Goal: Entertainment & Leisure: Consume media (video, audio)

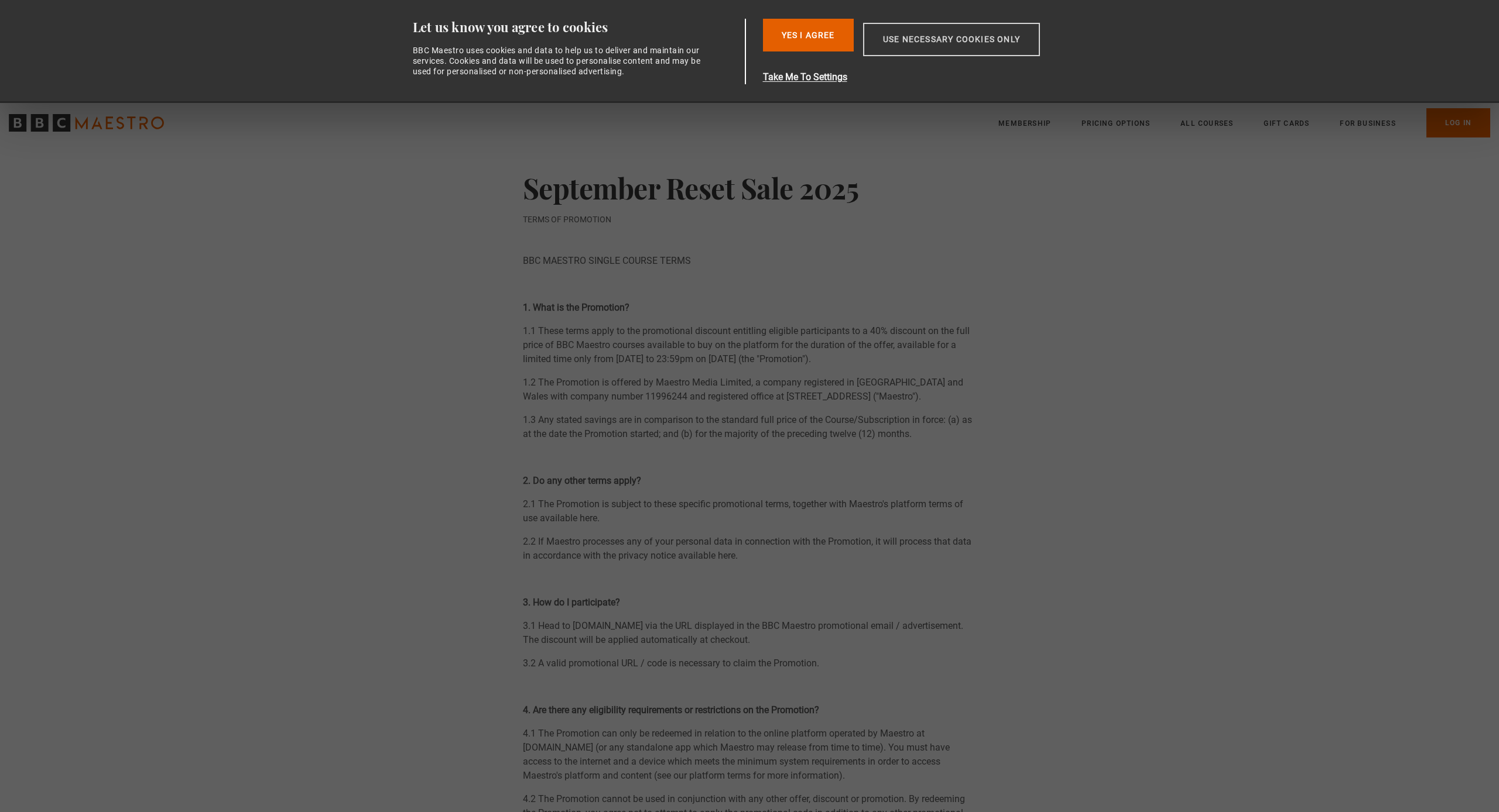
click at [892, 35] on button "Use necessary cookies only" at bounding box center [951, 40] width 177 height 33
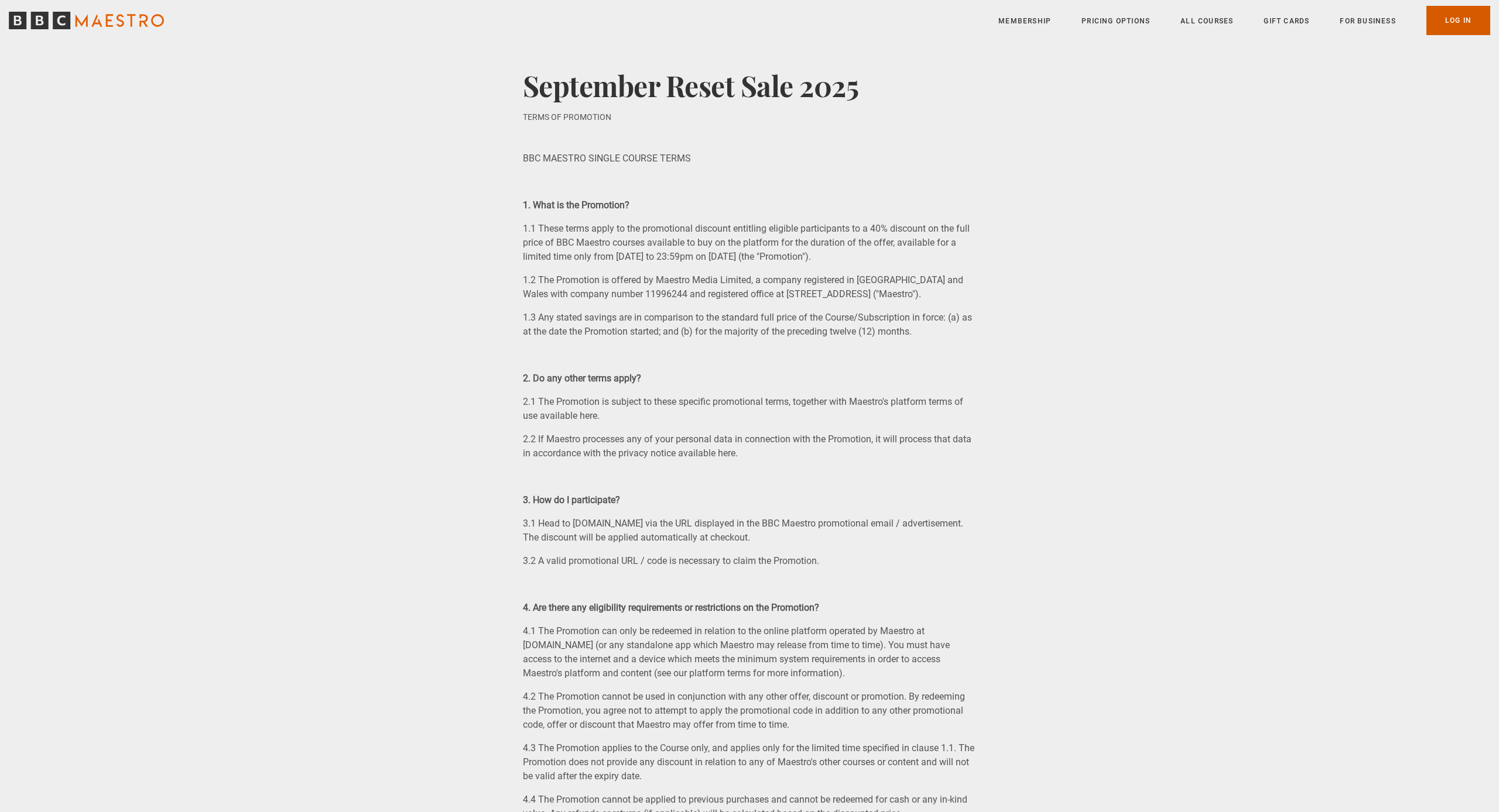
click at [1469, 26] on link "Log In" at bounding box center [1458, 20] width 64 height 29
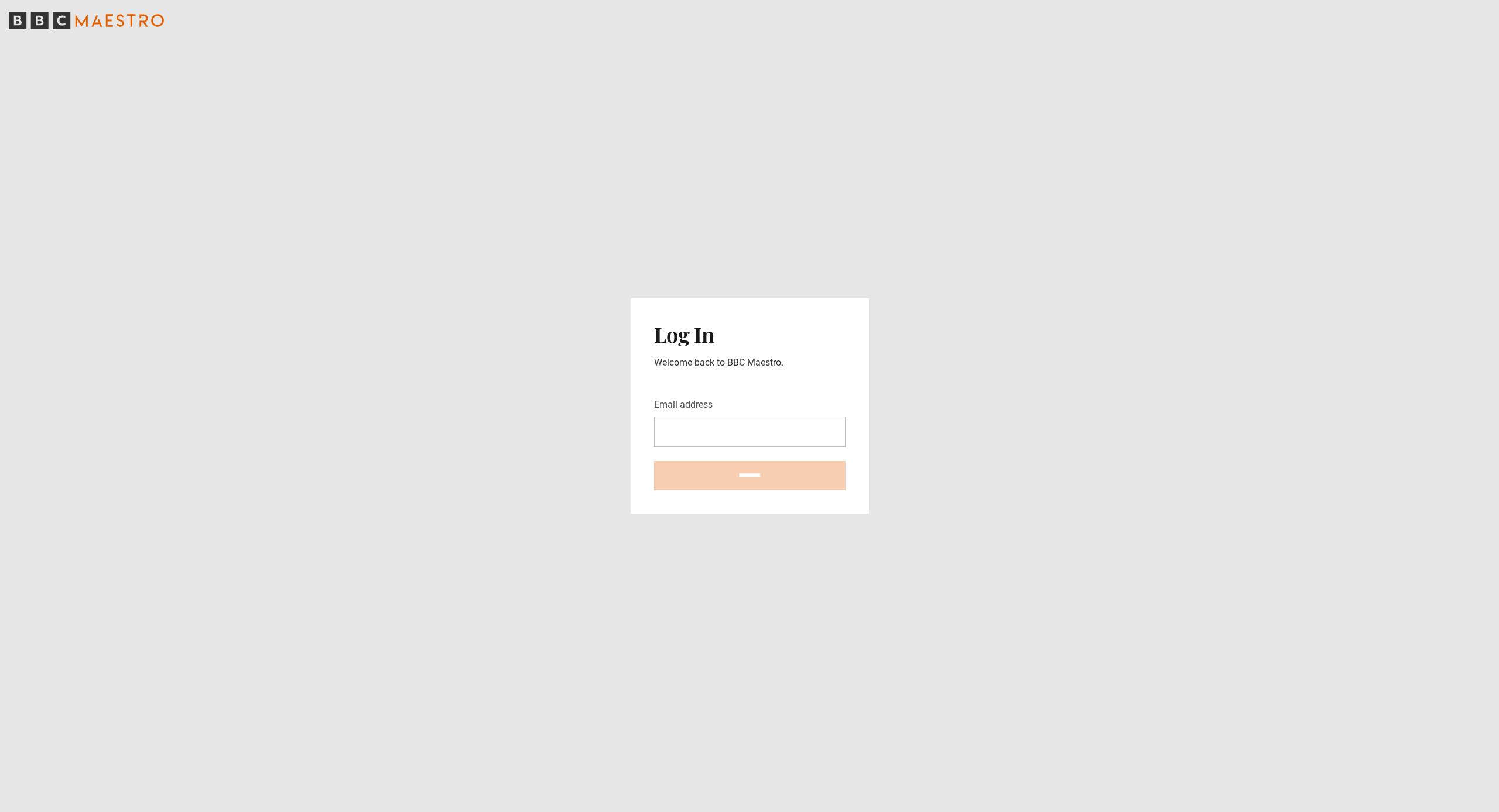
click at [686, 424] on input "Email address" at bounding box center [749, 431] width 191 height 30
type input "**********"
click at [711, 476] on input "********" at bounding box center [749, 476] width 191 height 29
type input "**********"
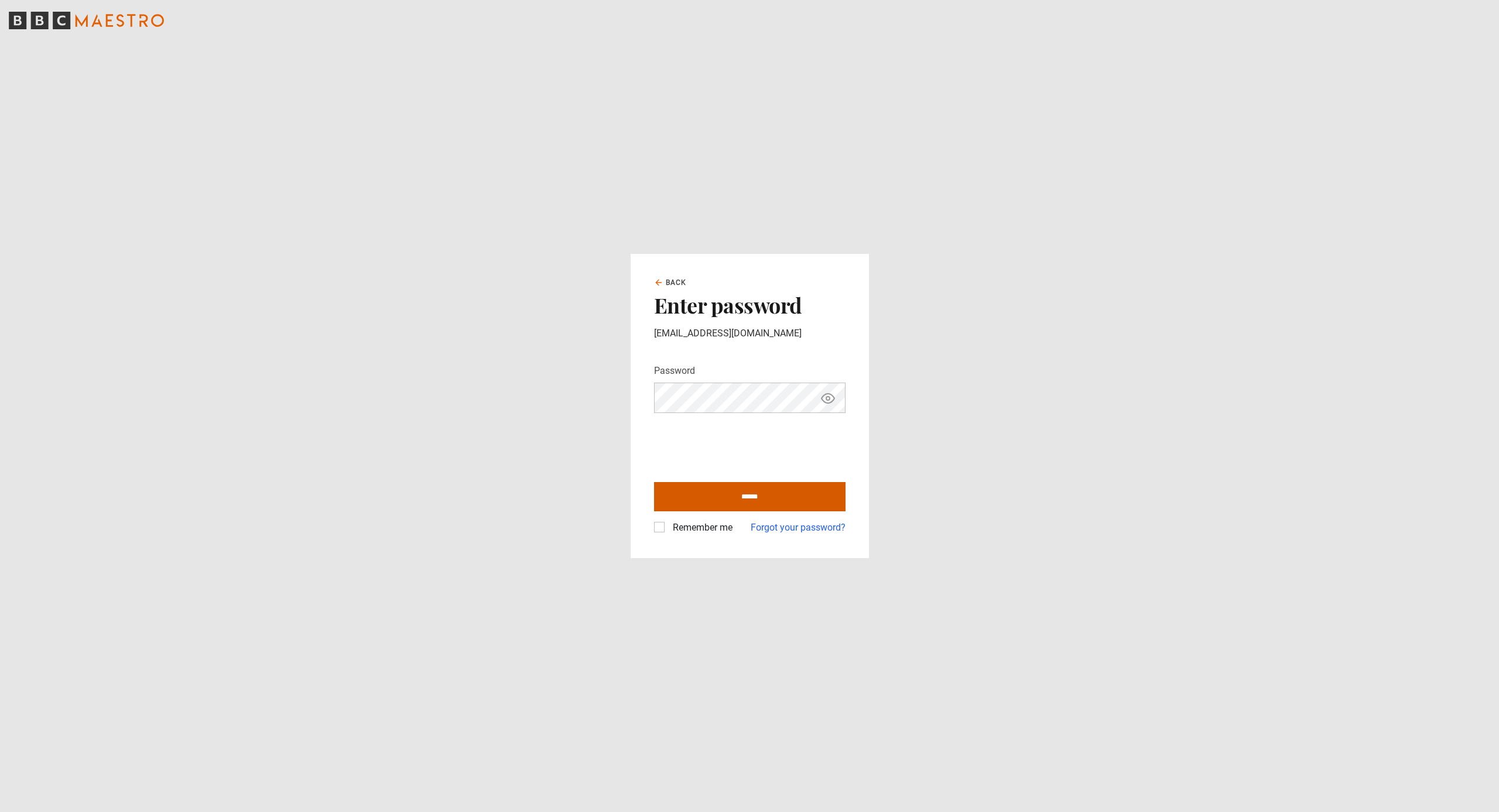
click at [722, 494] on input "******" at bounding box center [749, 497] width 191 height 29
type input "**********"
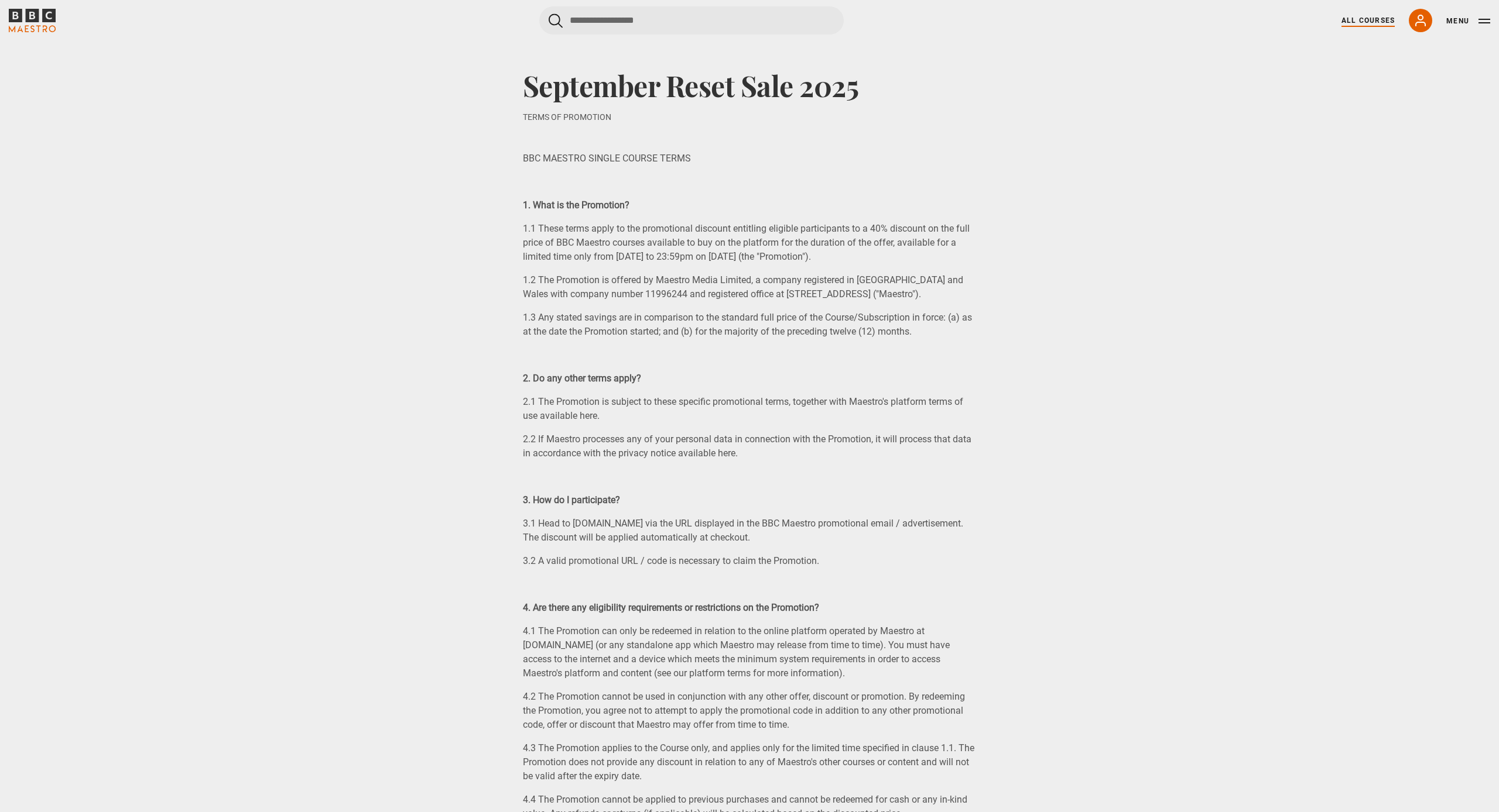
click at [1360, 21] on link "All Courses" at bounding box center [1367, 20] width 53 height 11
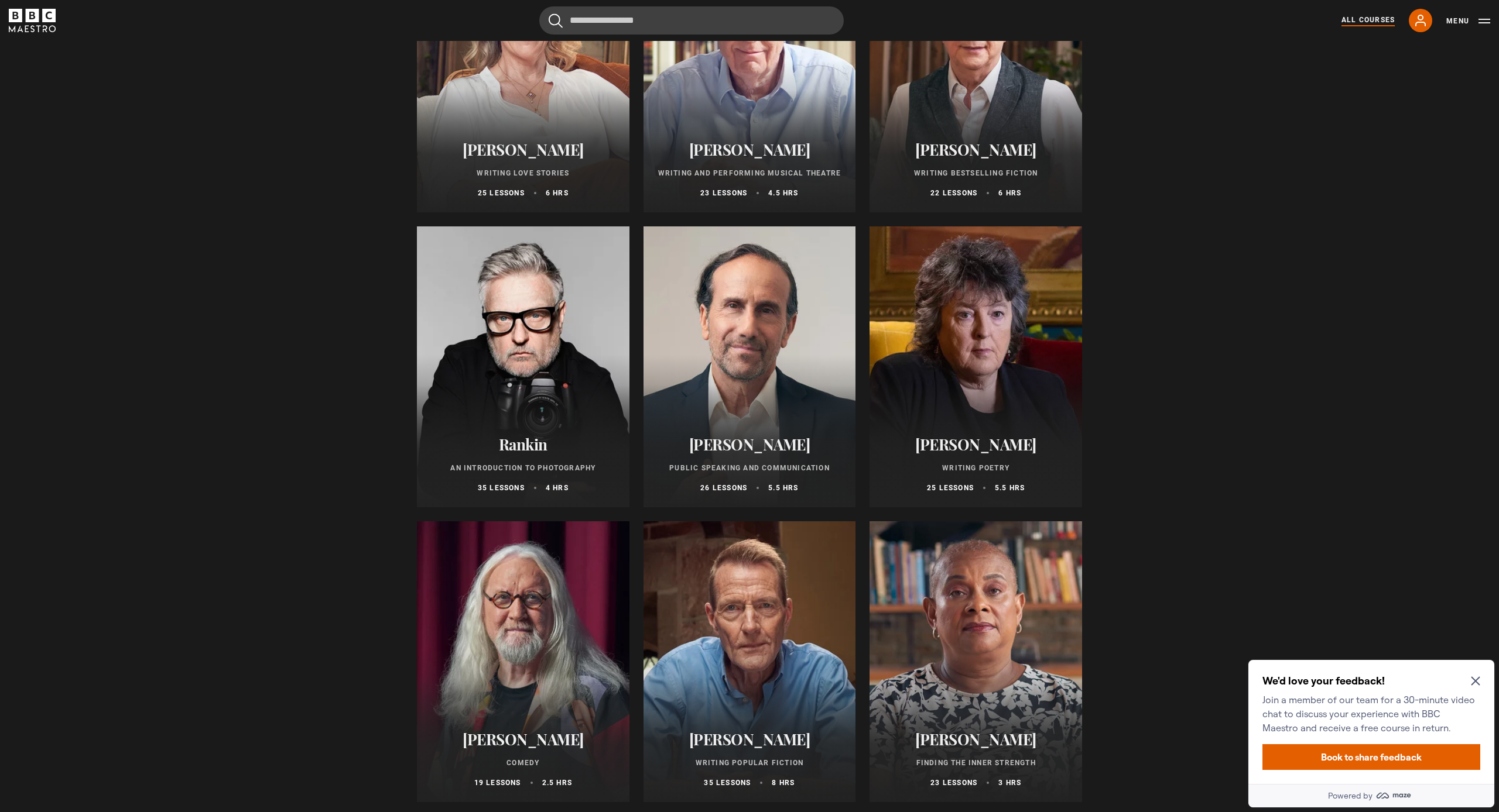
scroll to position [2319, 0]
click at [474, 369] on div at bounding box center [523, 366] width 213 height 281
click at [521, 419] on div at bounding box center [523, 366] width 213 height 281
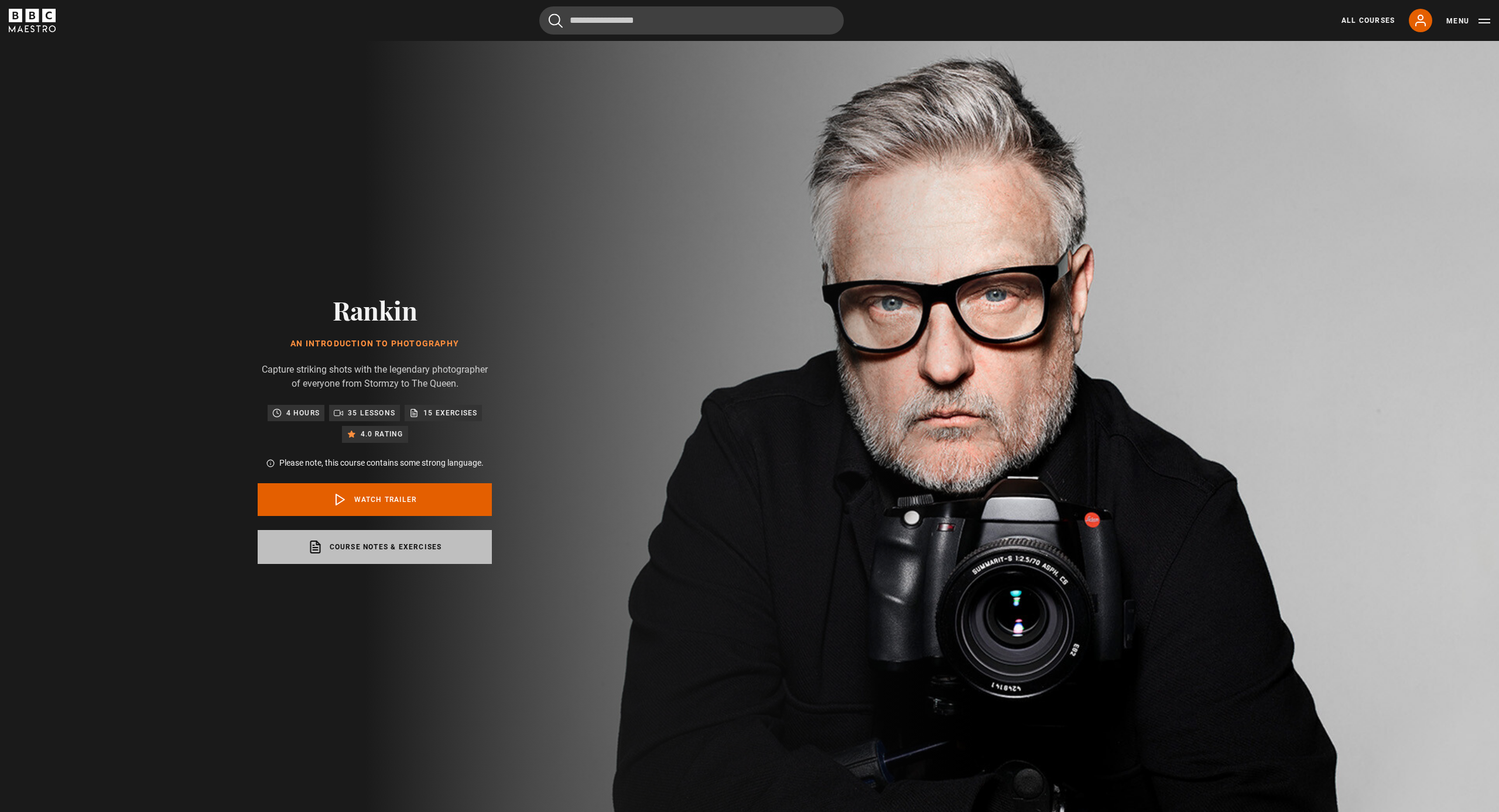
click at [384, 547] on link "Course notes & exercises opens in a new tab" at bounding box center [374, 547] width 234 height 34
click at [315, 407] on p "4 hours" at bounding box center [303, 413] width 33 height 12
click at [352, 408] on p "35 lessons" at bounding box center [371, 413] width 48 height 12
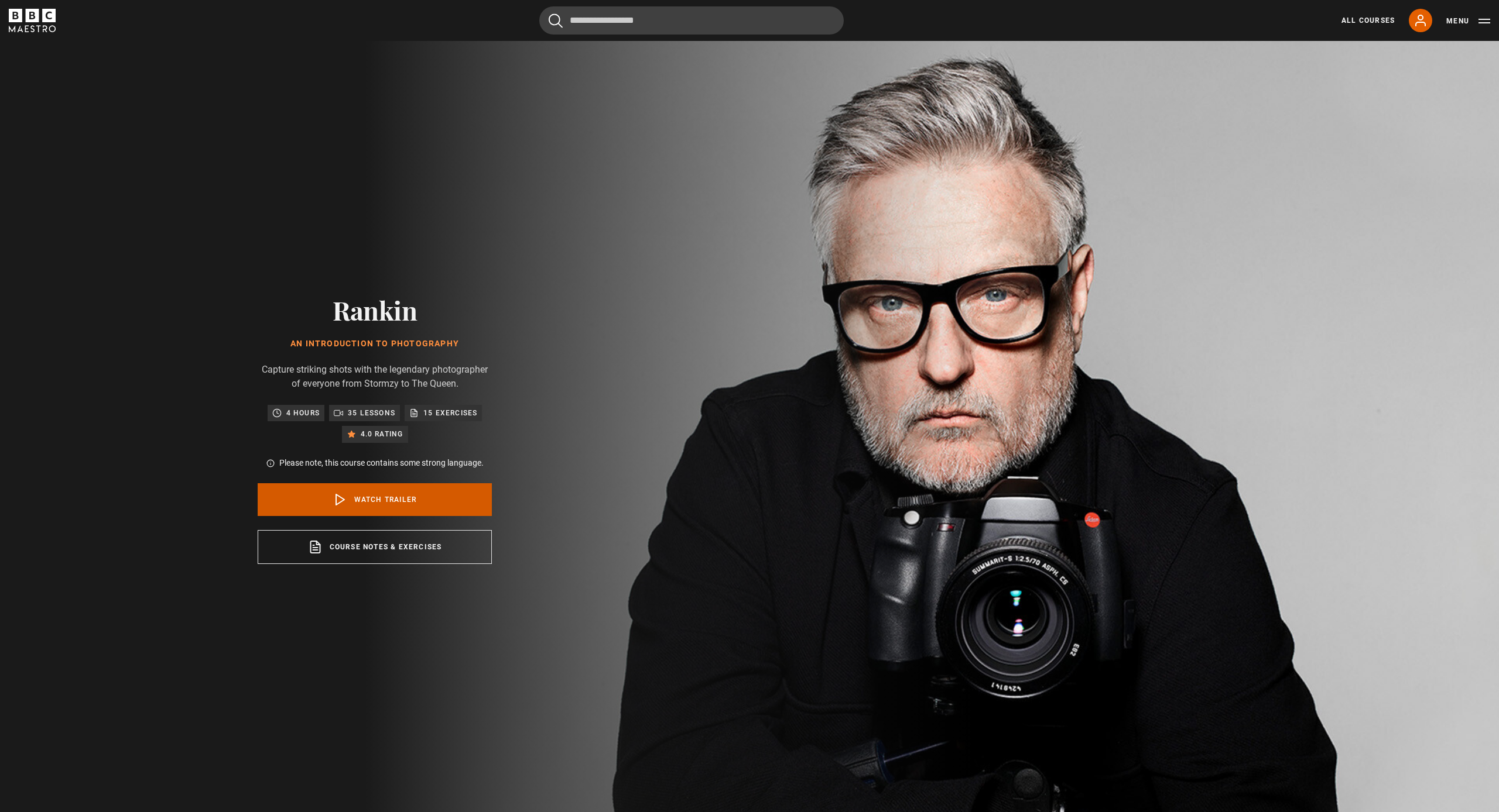
click at [390, 492] on link "Watch Trailer" at bounding box center [374, 500] width 234 height 33
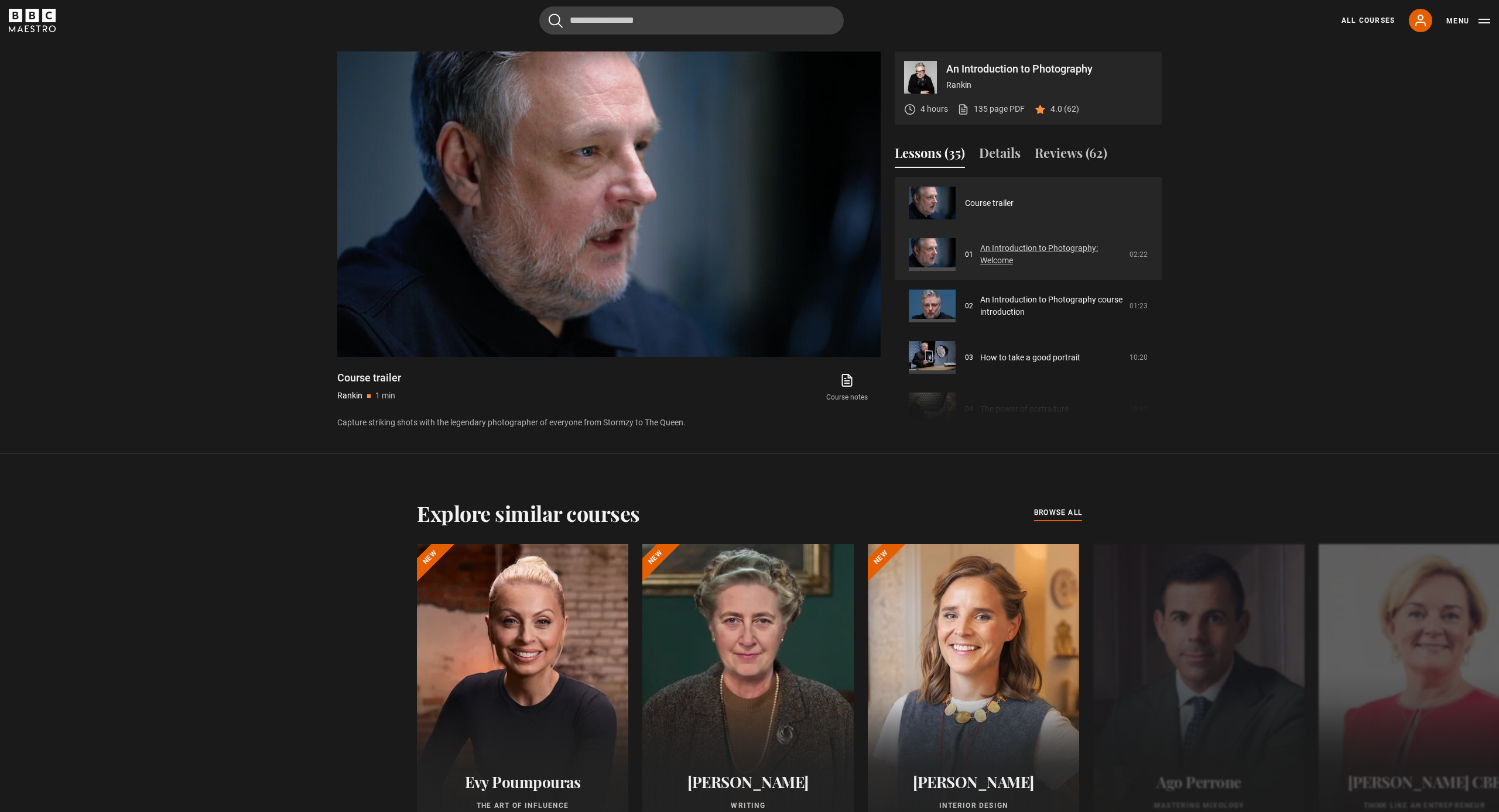
scroll to position [3, 0]
click at [994, 248] on link "An Introduction to Photography: Welcome" at bounding box center [1051, 251] width 142 height 24
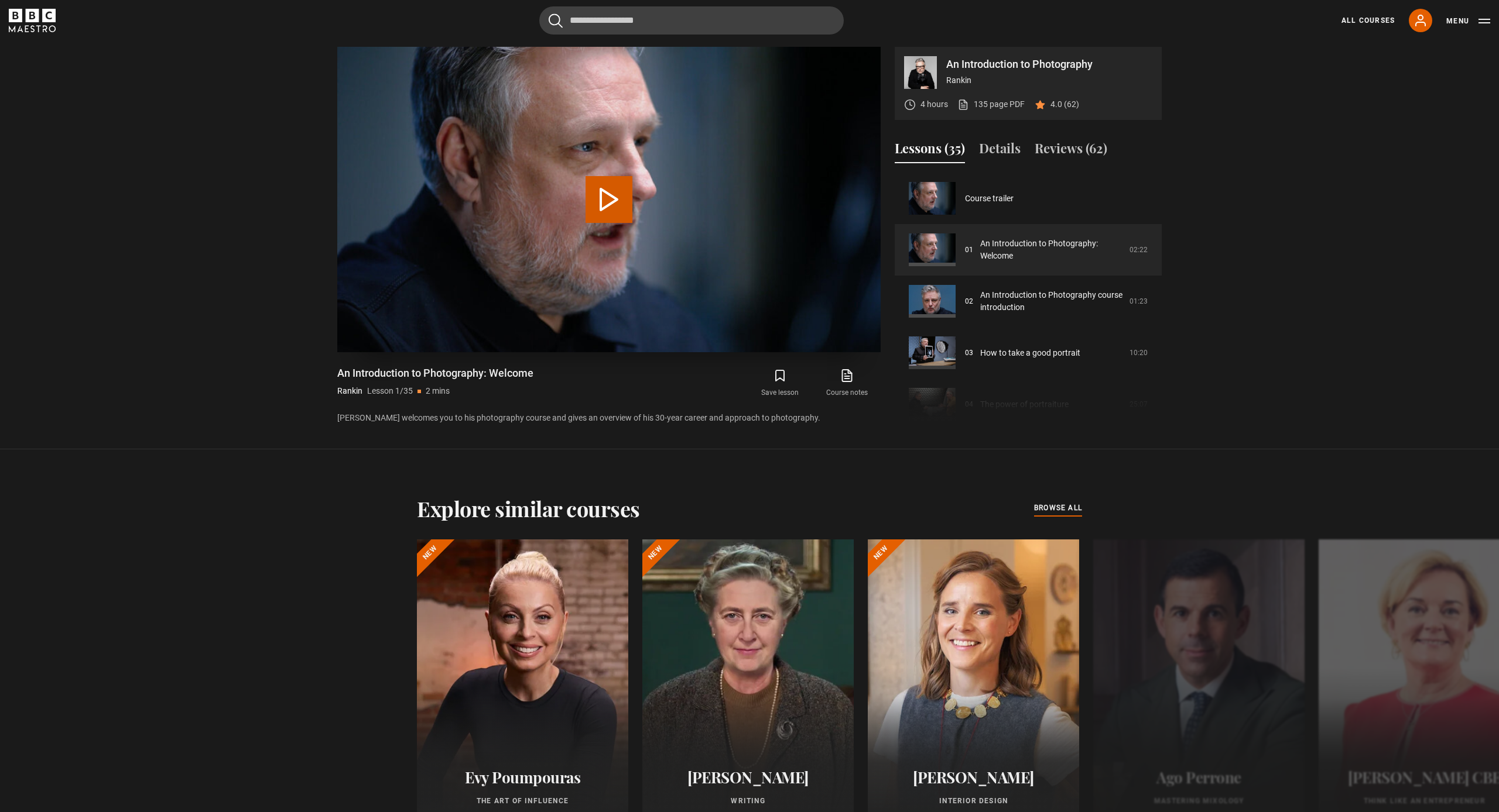
click at [610, 205] on button "Play Lesson An Introduction to Photography: Welcome" at bounding box center [609, 199] width 47 height 47
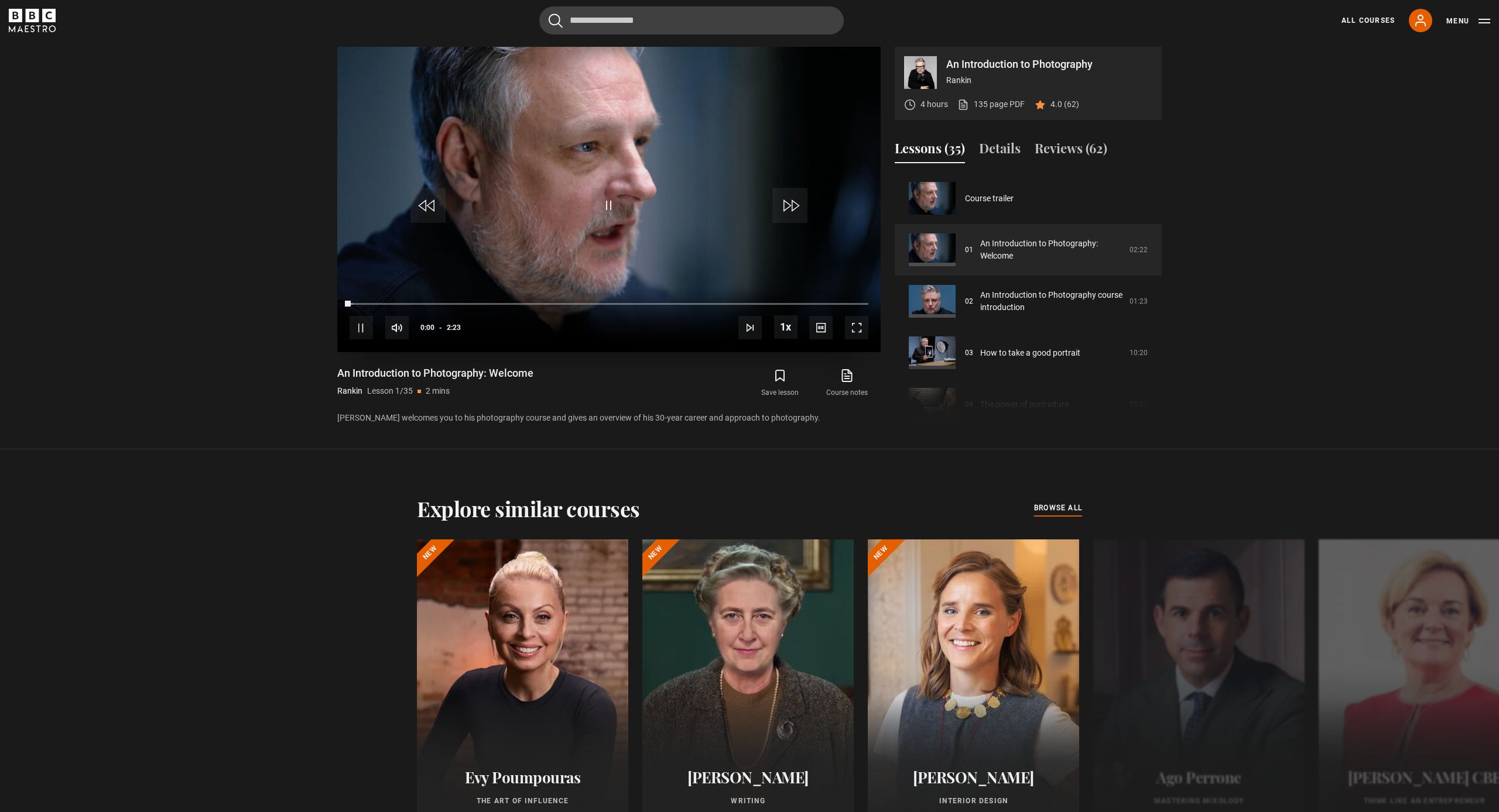
click at [857, 331] on span "Video Player" at bounding box center [857, 327] width 23 height 23
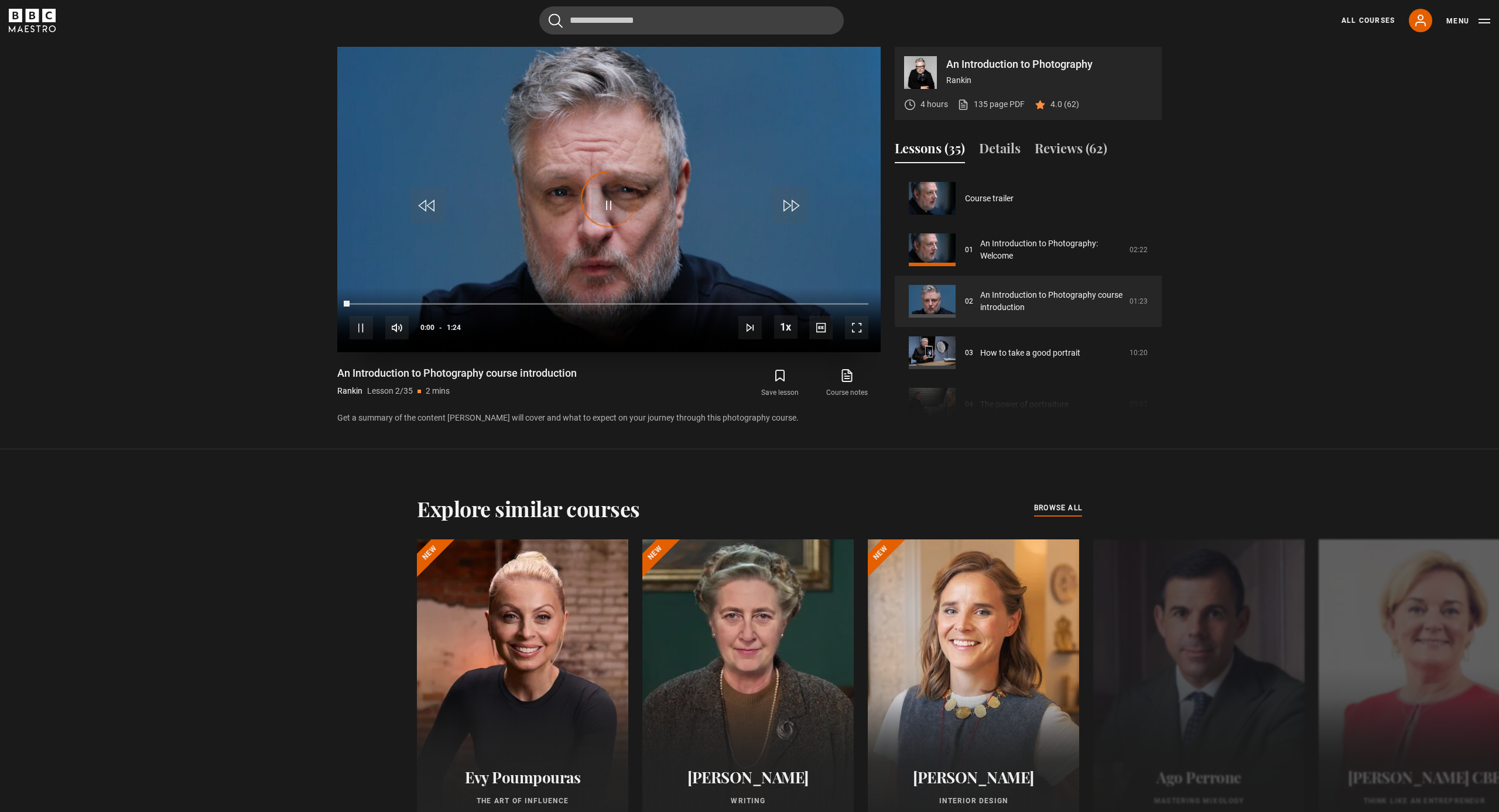
scroll to position [51, 0]
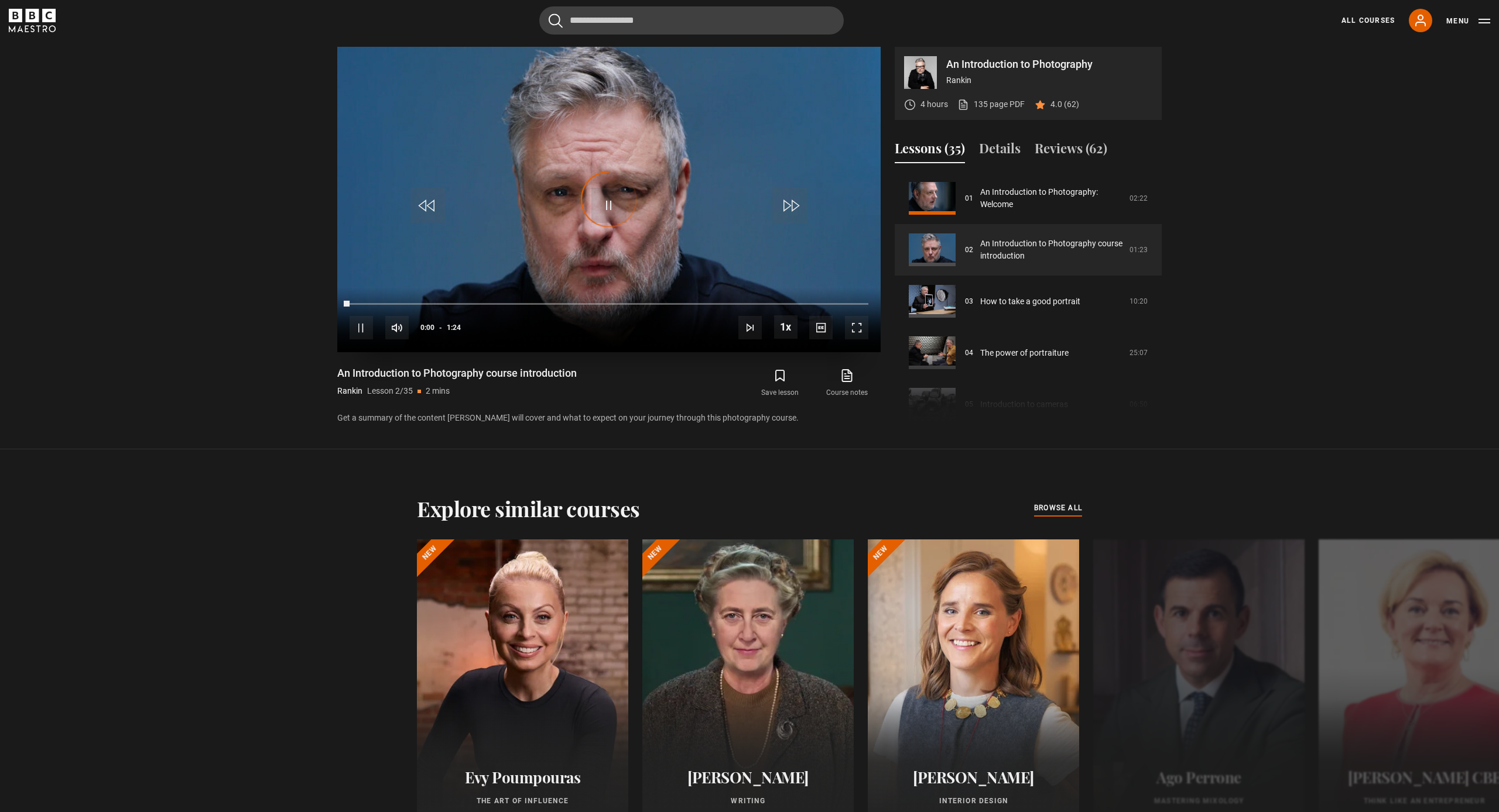
click at [845, 326] on span "Video Player" at bounding box center [857, 327] width 23 height 23
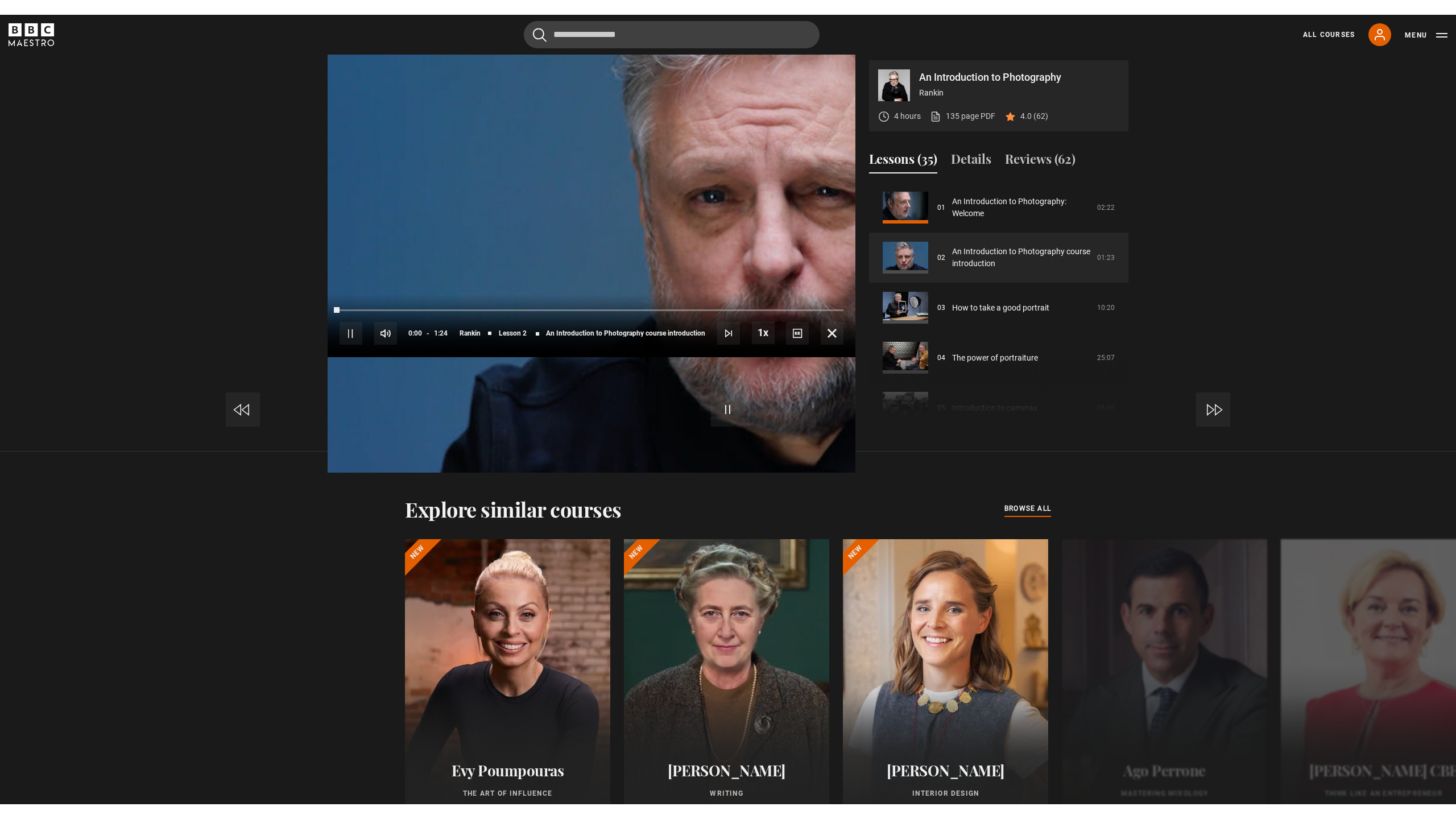
scroll to position [825, 0]
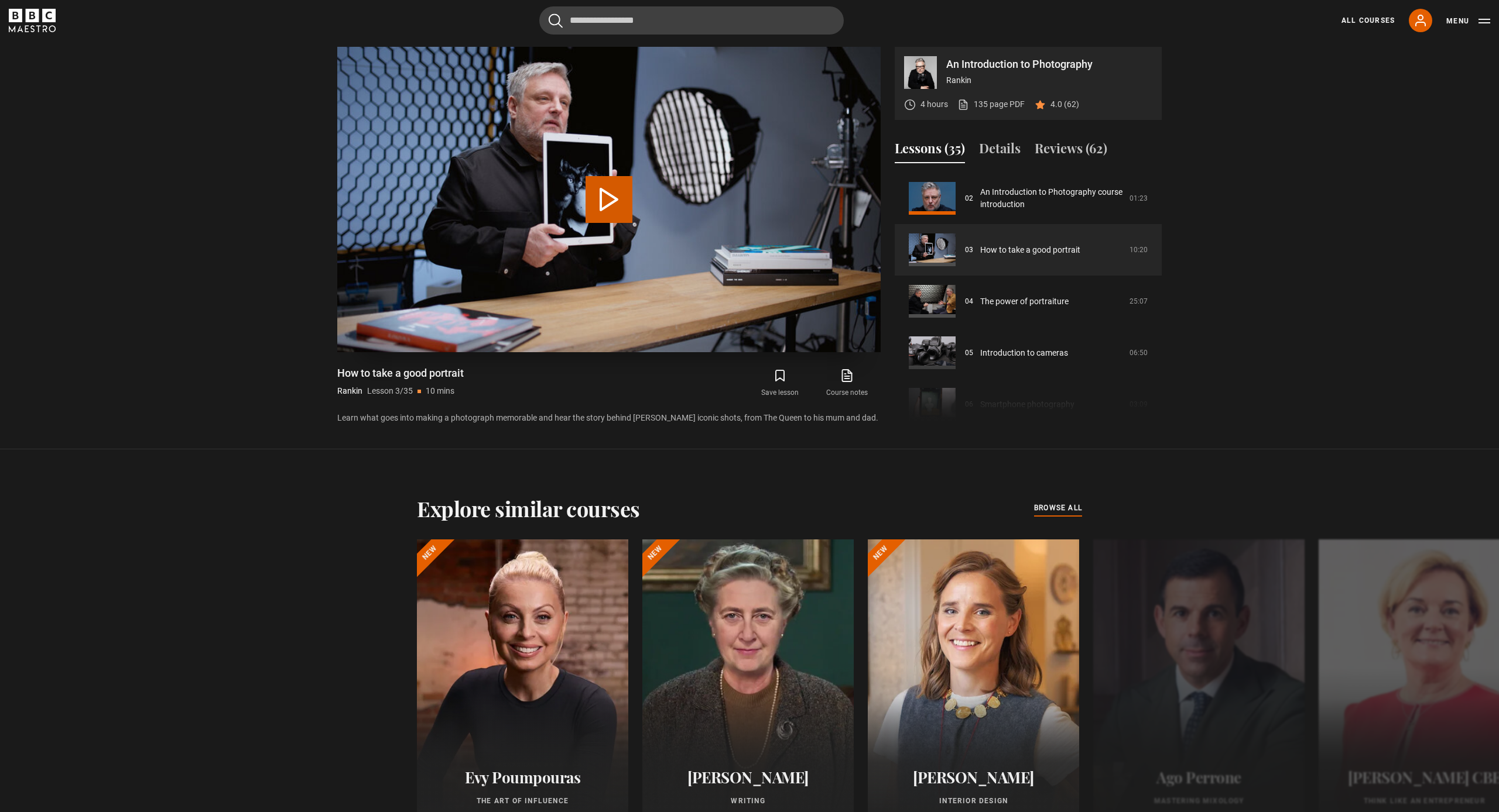
click at [607, 207] on button "Play Lesson How to take a good portrait" at bounding box center [609, 199] width 47 height 47
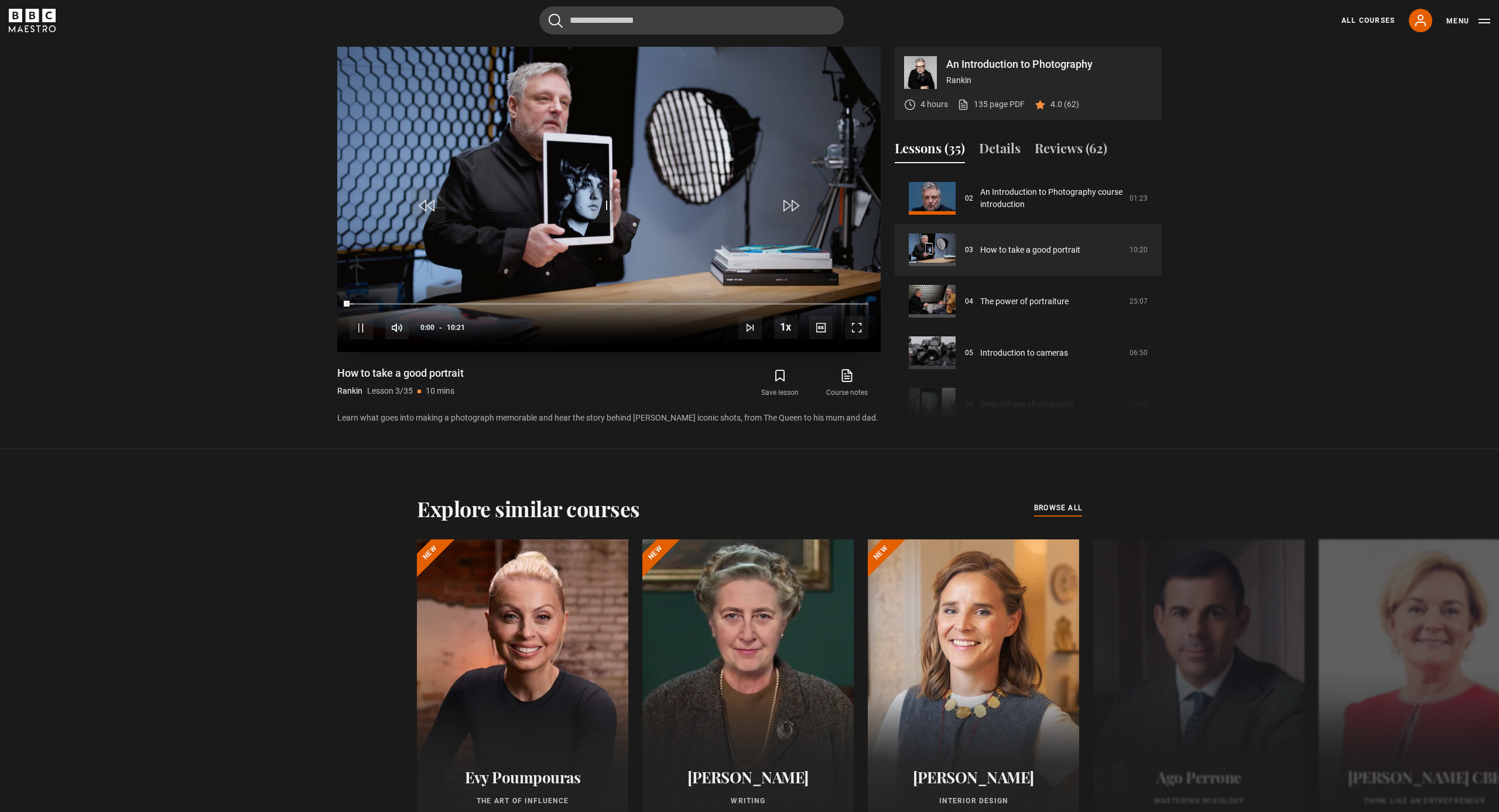
click at [849, 331] on span "Video Player" at bounding box center [857, 327] width 23 height 23
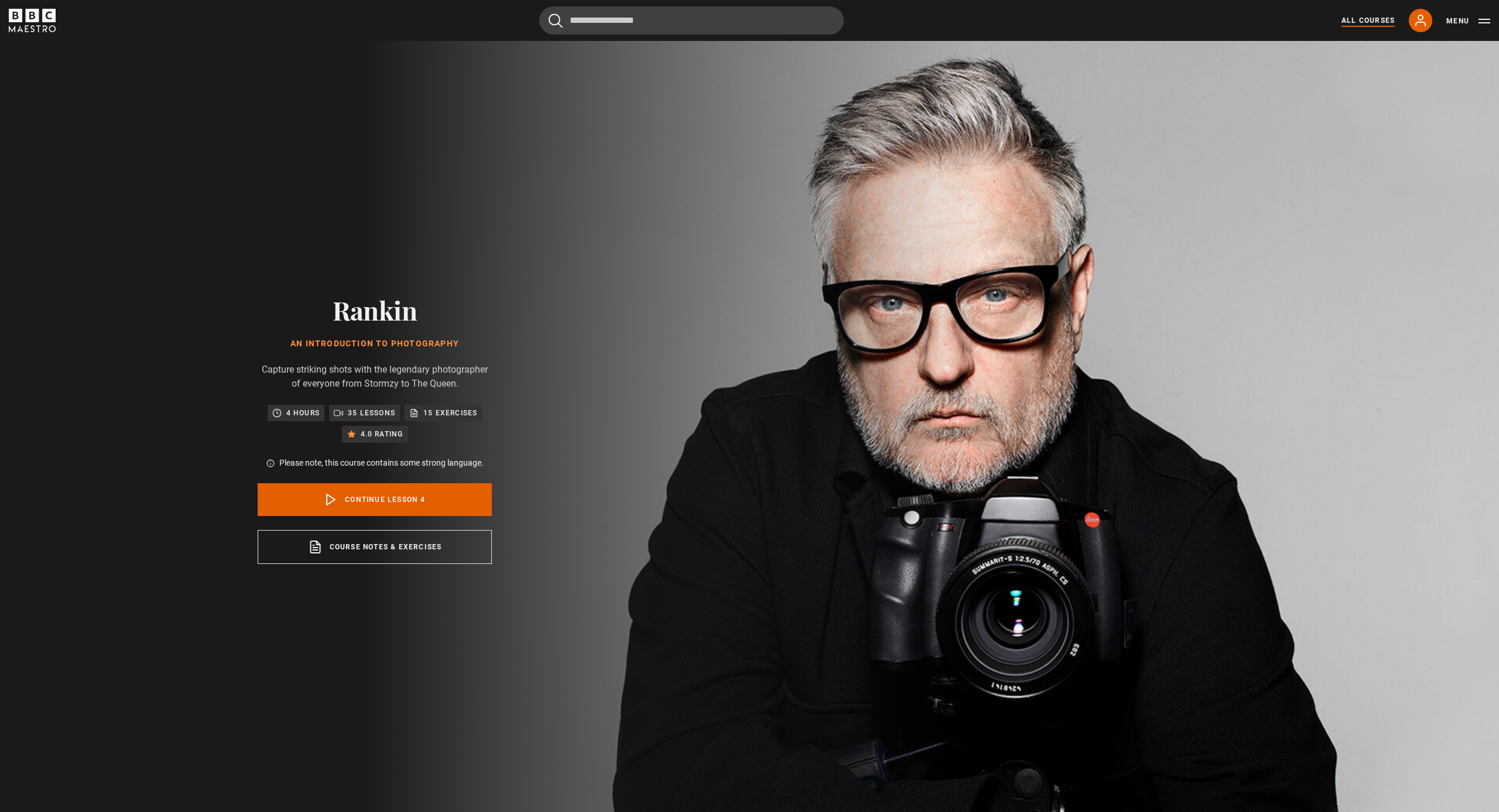
click at [1363, 21] on link "All Courses" at bounding box center [1367, 20] width 53 height 11
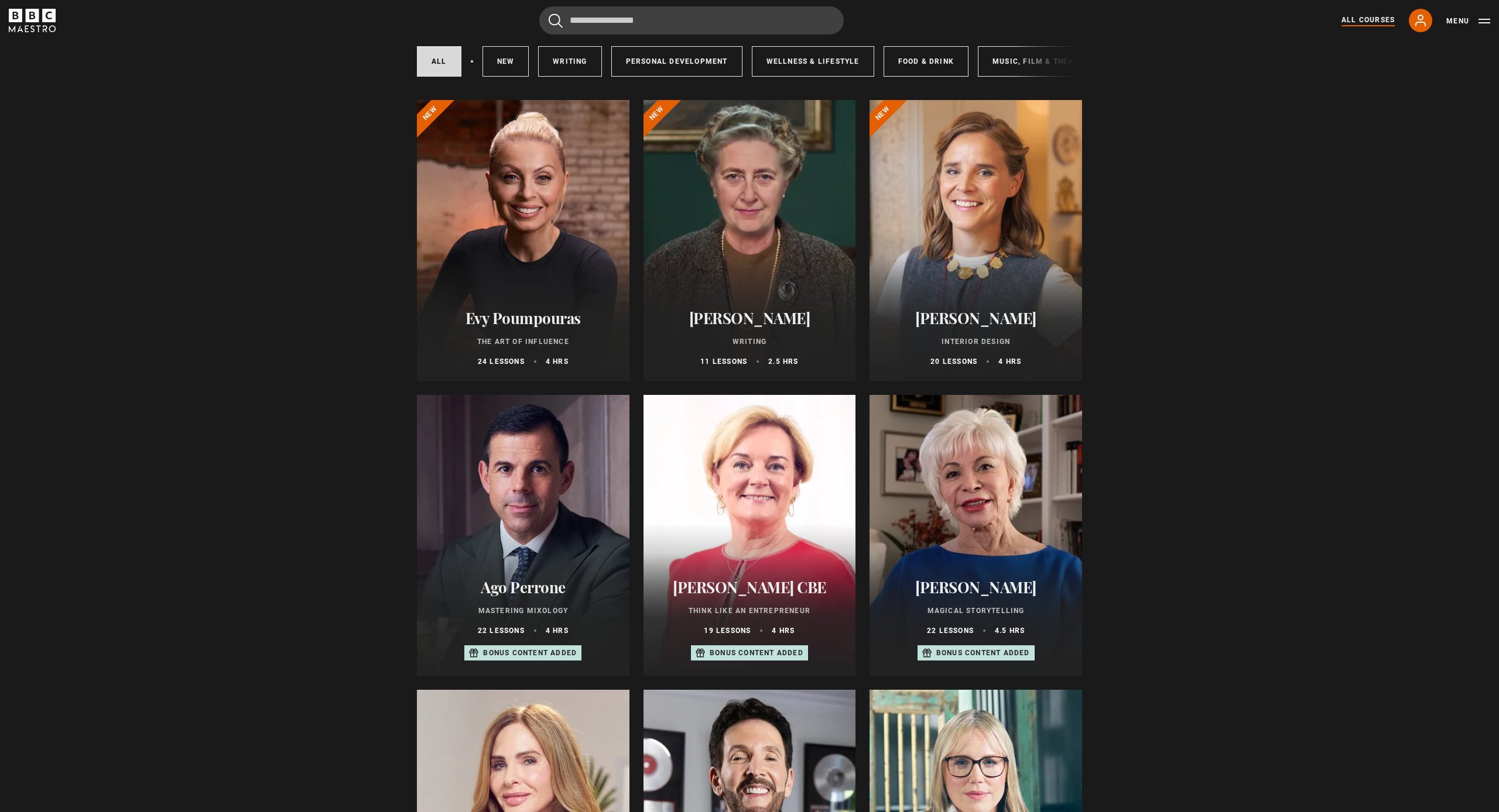
scroll to position [82, 0]
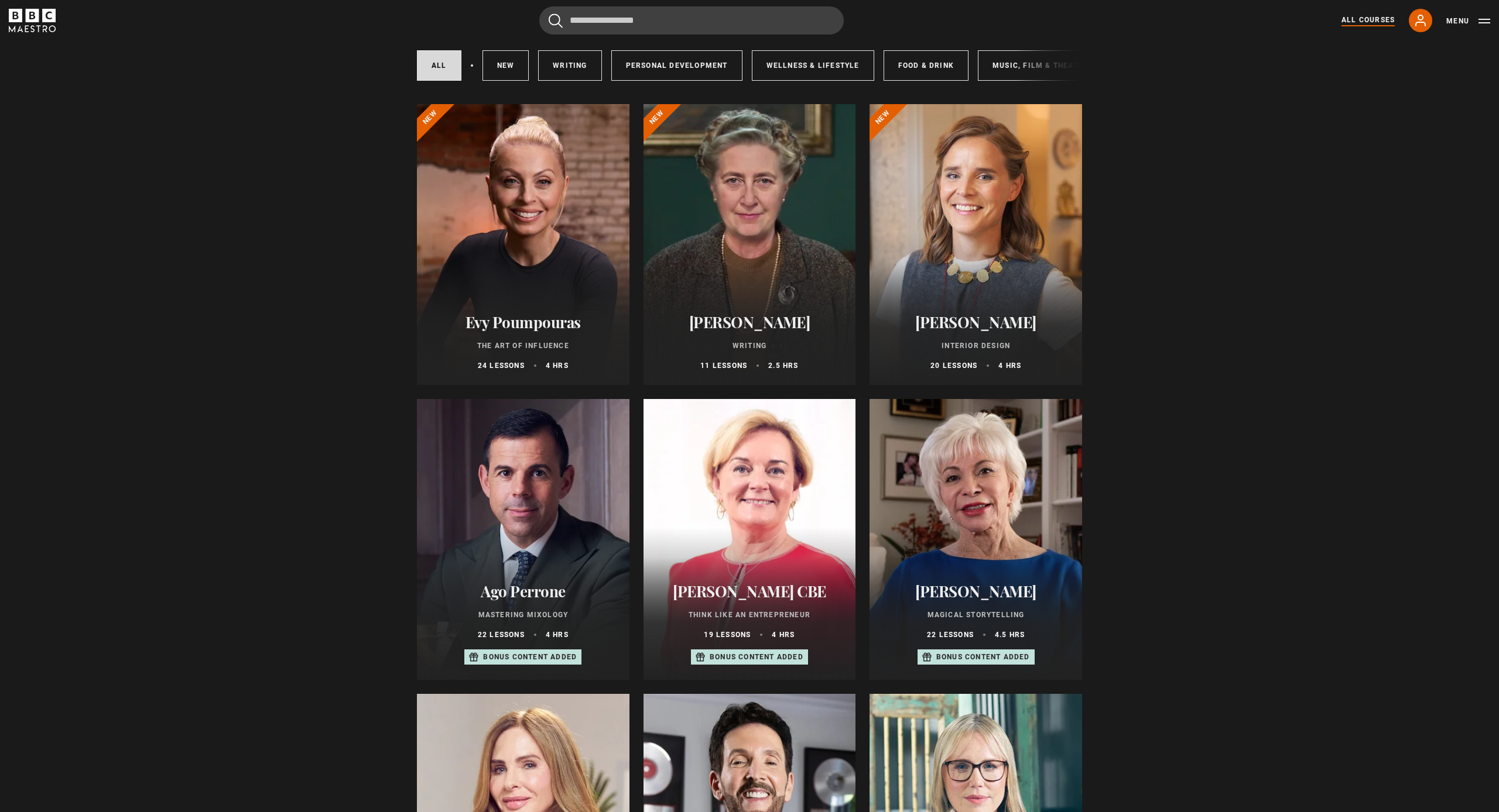
click at [537, 196] on div at bounding box center [523, 244] width 213 height 281
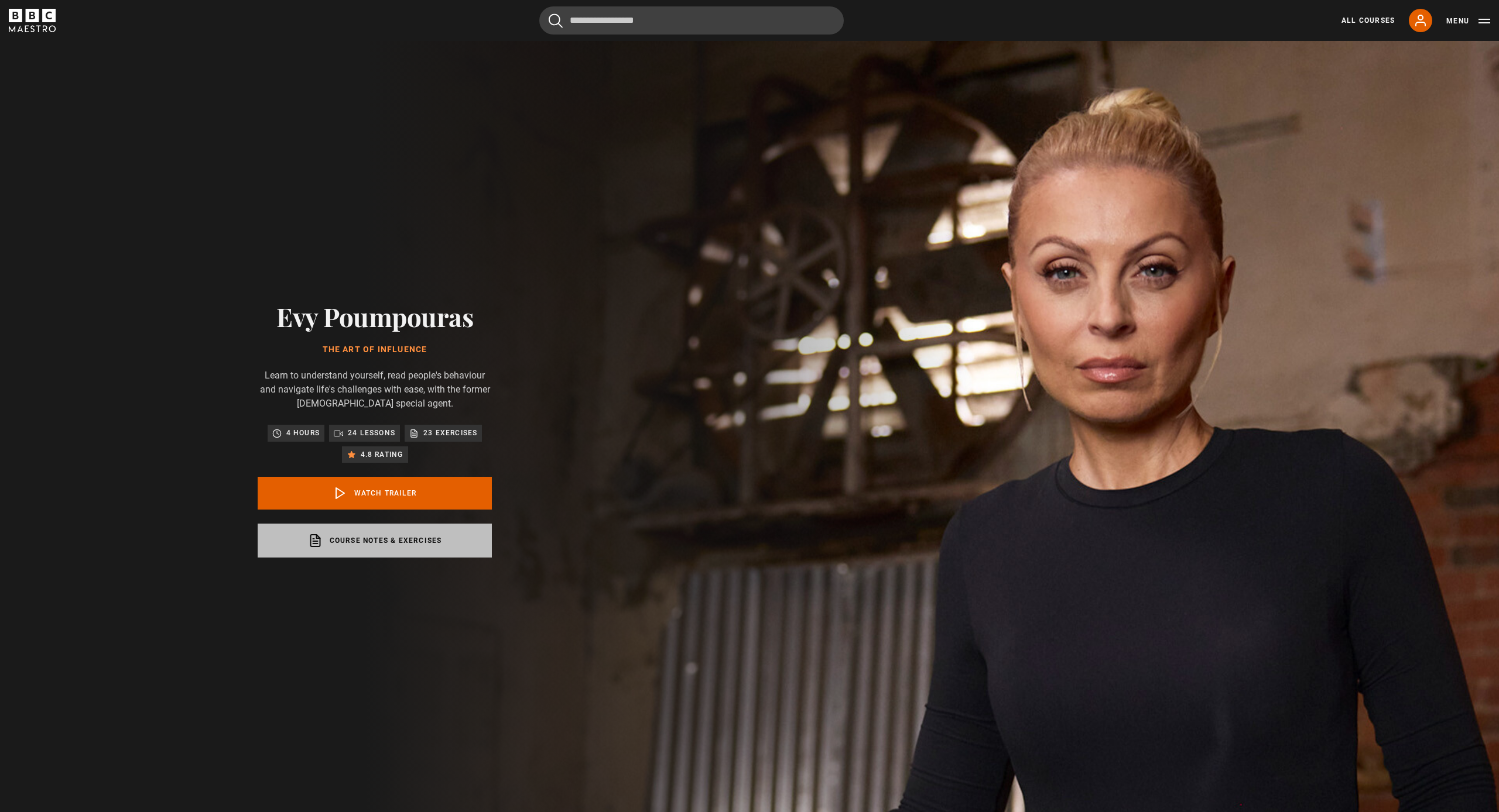
drag, startPoint x: 387, startPoint y: 540, endPoint x: 386, endPoint y: 524, distance: 16.0
click at [387, 540] on link "Course notes & exercises opens in a new tab" at bounding box center [374, 540] width 234 height 34
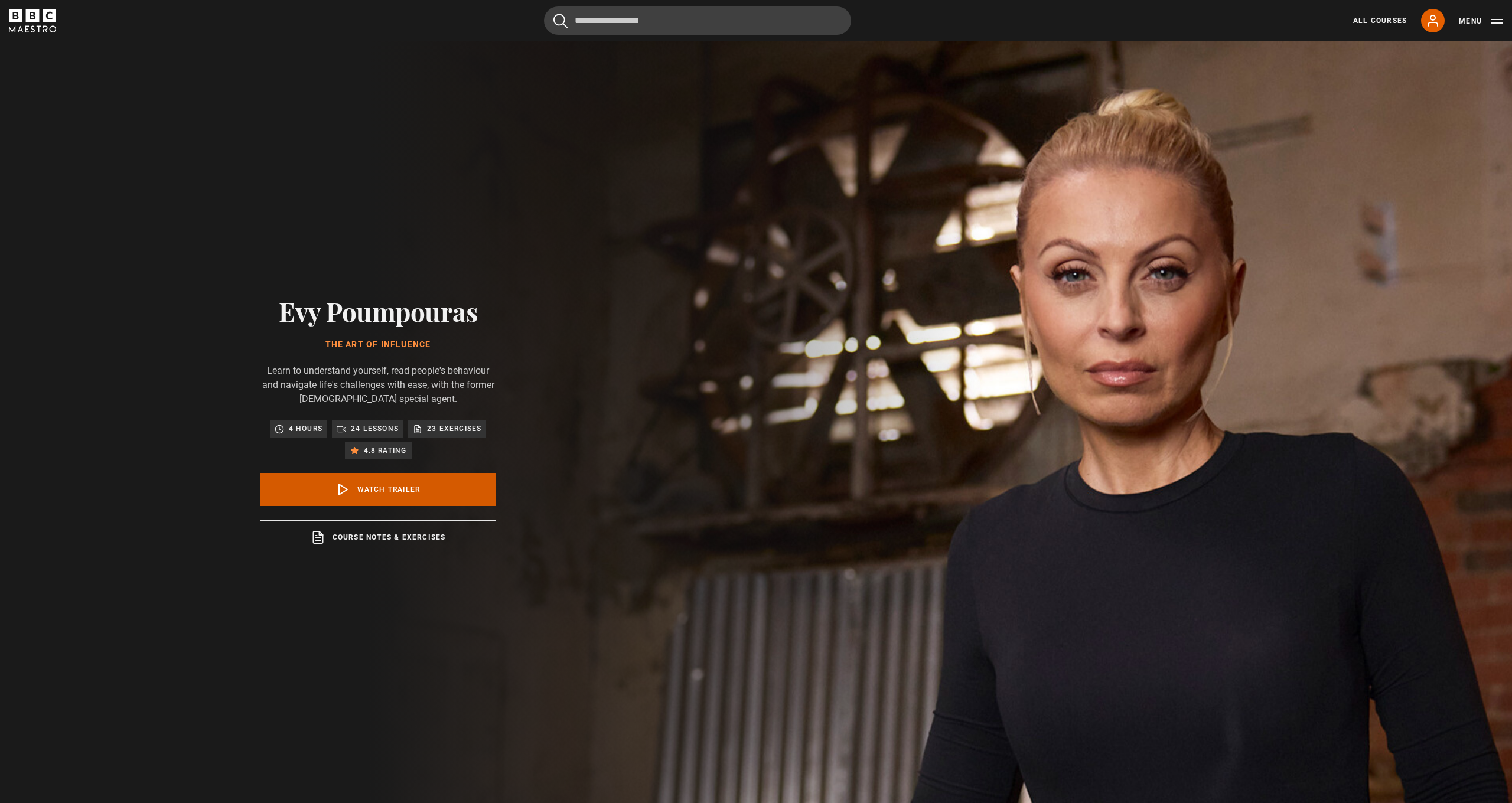
click at [343, 488] on icon at bounding box center [343, 489] width 14 height 14
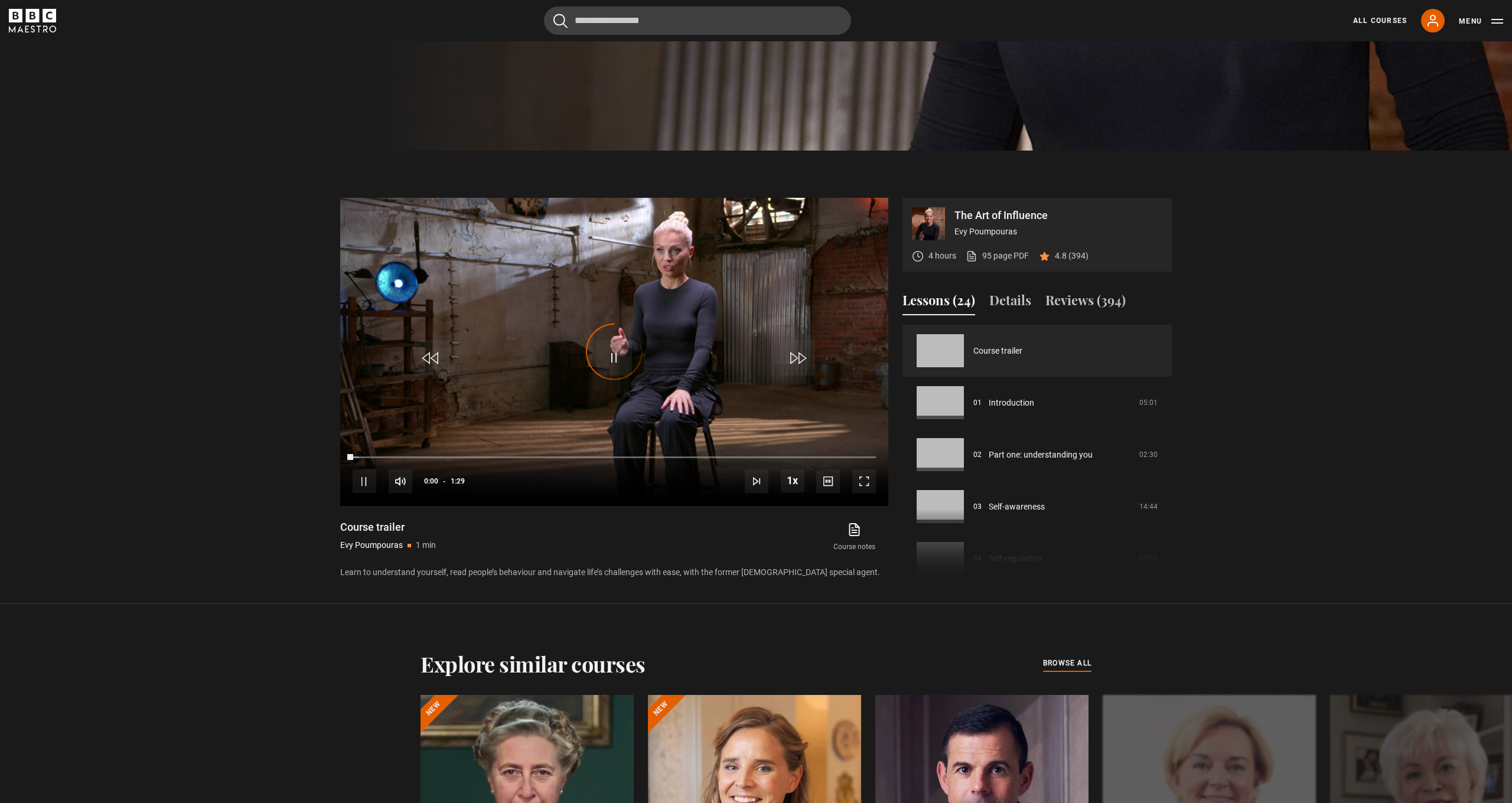
scroll to position [810, 0]
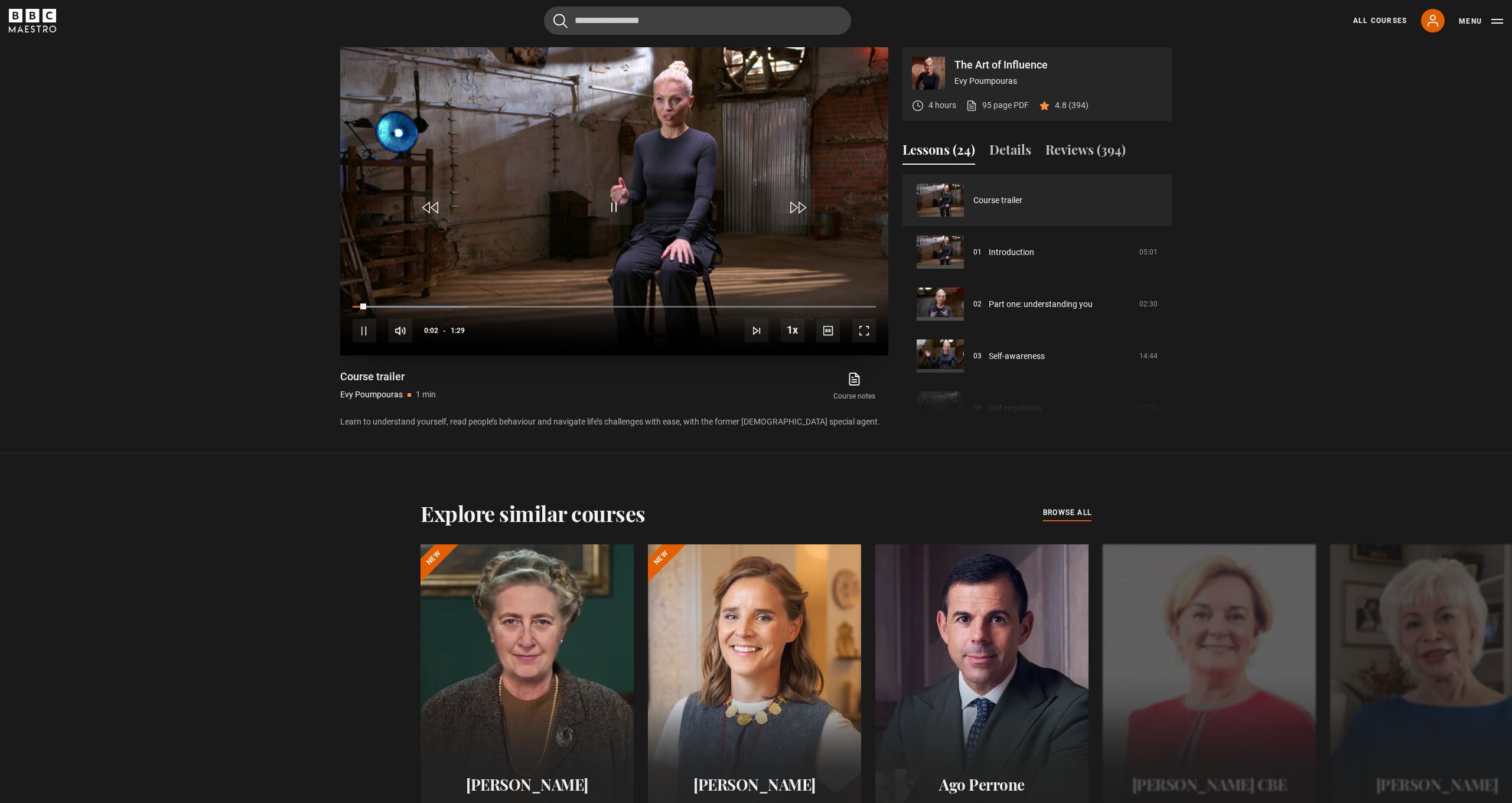
click at [857, 327] on span "Video Player" at bounding box center [864, 330] width 24 height 24
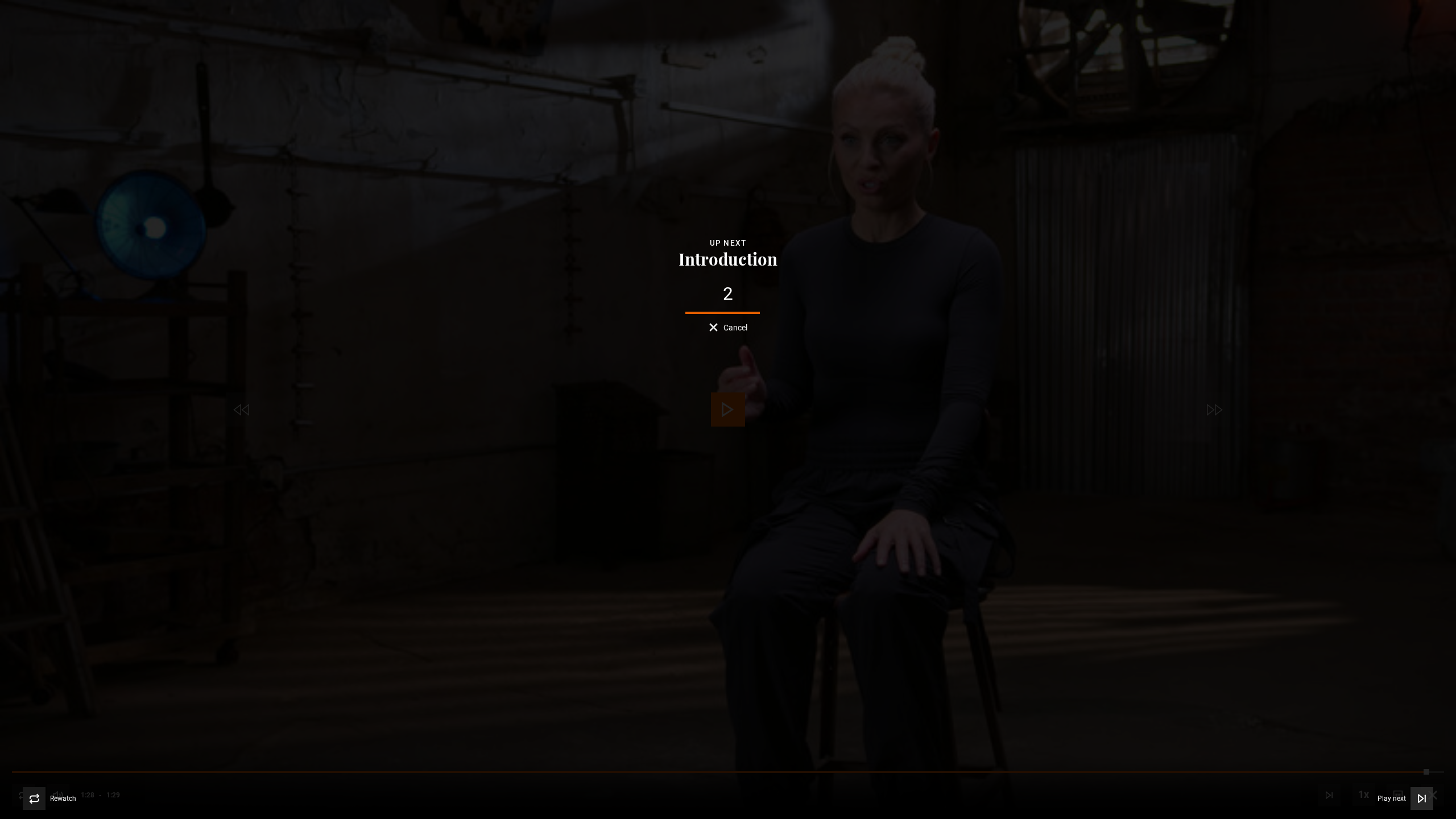
click at [1424, 789] on icon "Video Player" at bounding box center [1421, 798] width 11 height 11
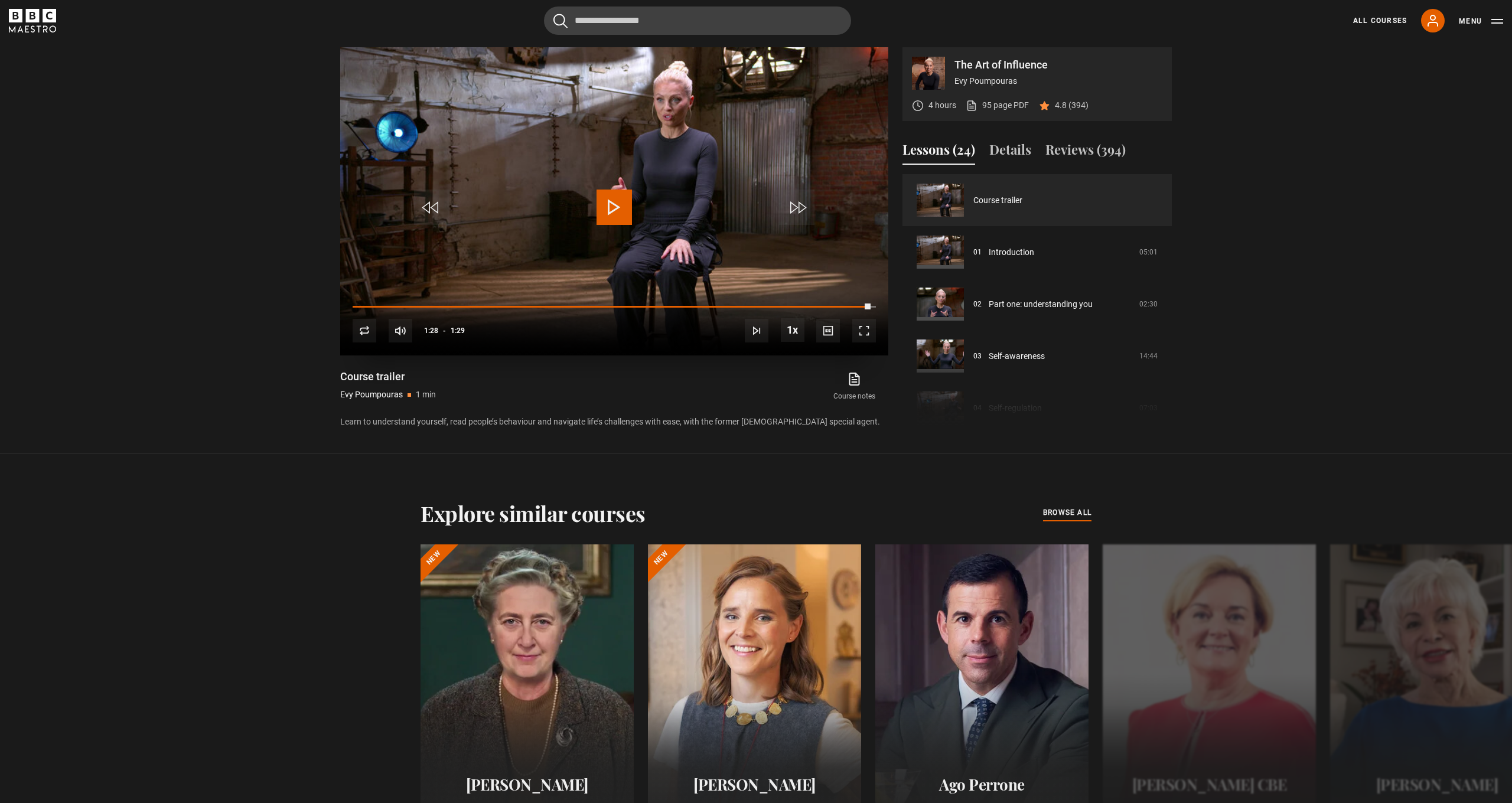
click at [865, 329] on span "Video Player" at bounding box center [864, 330] width 24 height 24
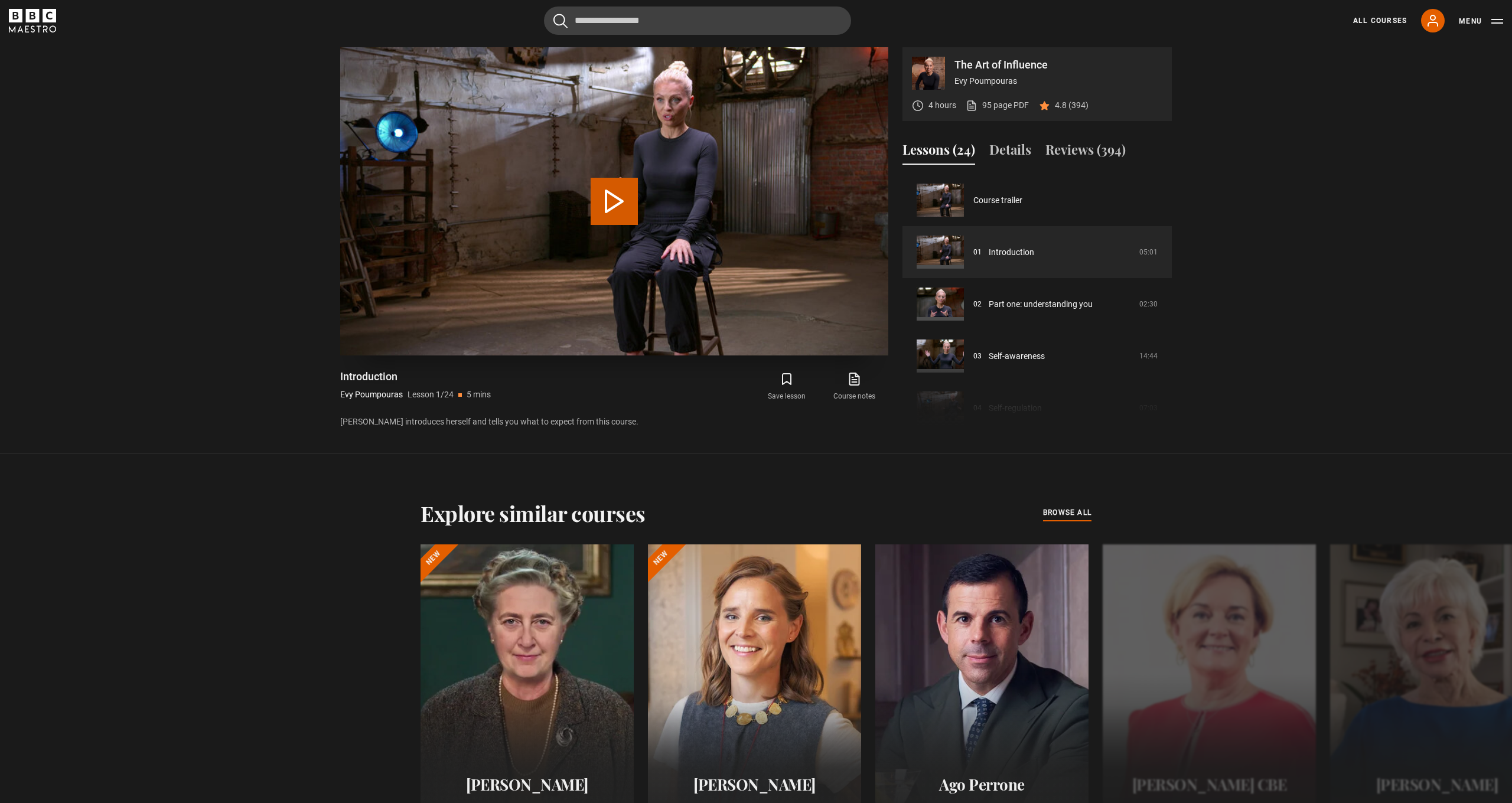
drag, startPoint x: 635, startPoint y: 210, endPoint x: 668, endPoint y: 233, distance: 40.2
click at [635, 210] on button "Play Lesson Introduction" at bounding box center [614, 201] width 47 height 47
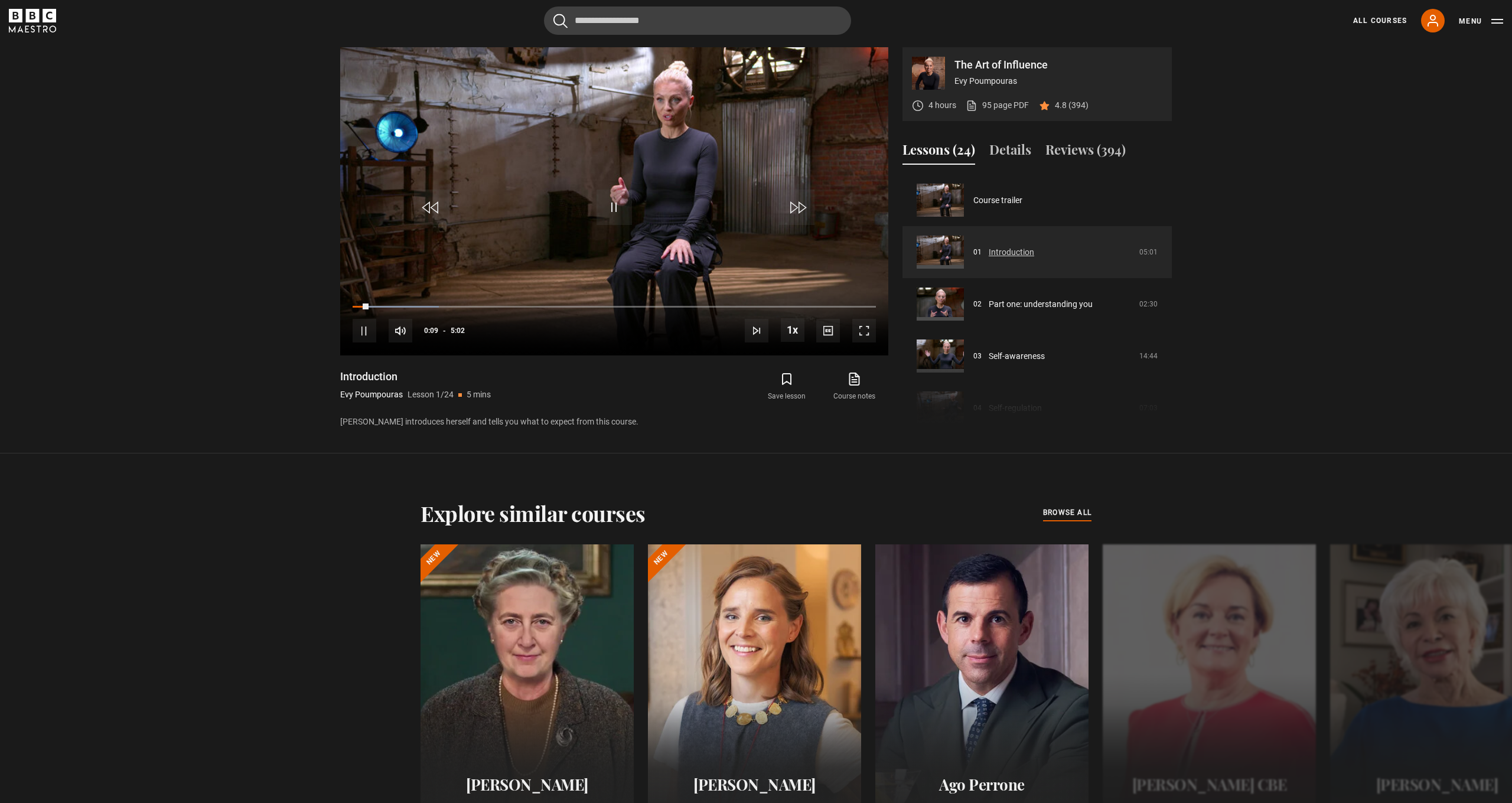
click at [992, 253] on link "Introduction" at bounding box center [1011, 252] width 45 height 13
click at [1005, 255] on link "Introduction" at bounding box center [1011, 252] width 45 height 13
click at [610, 206] on span "Video Player" at bounding box center [614, 207] width 35 height 35
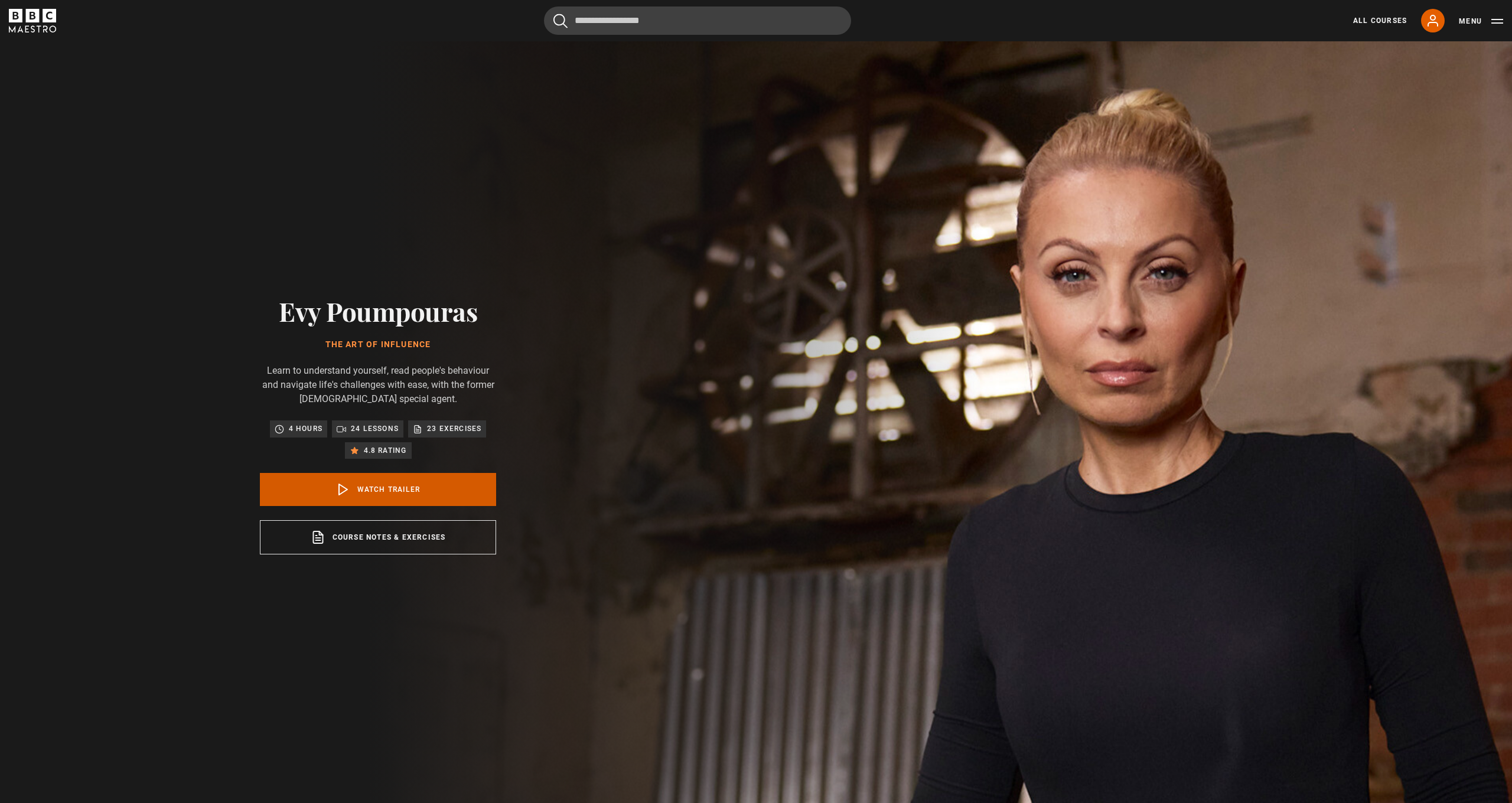
click at [398, 490] on link "Watch Trailer" at bounding box center [377, 490] width 236 height 33
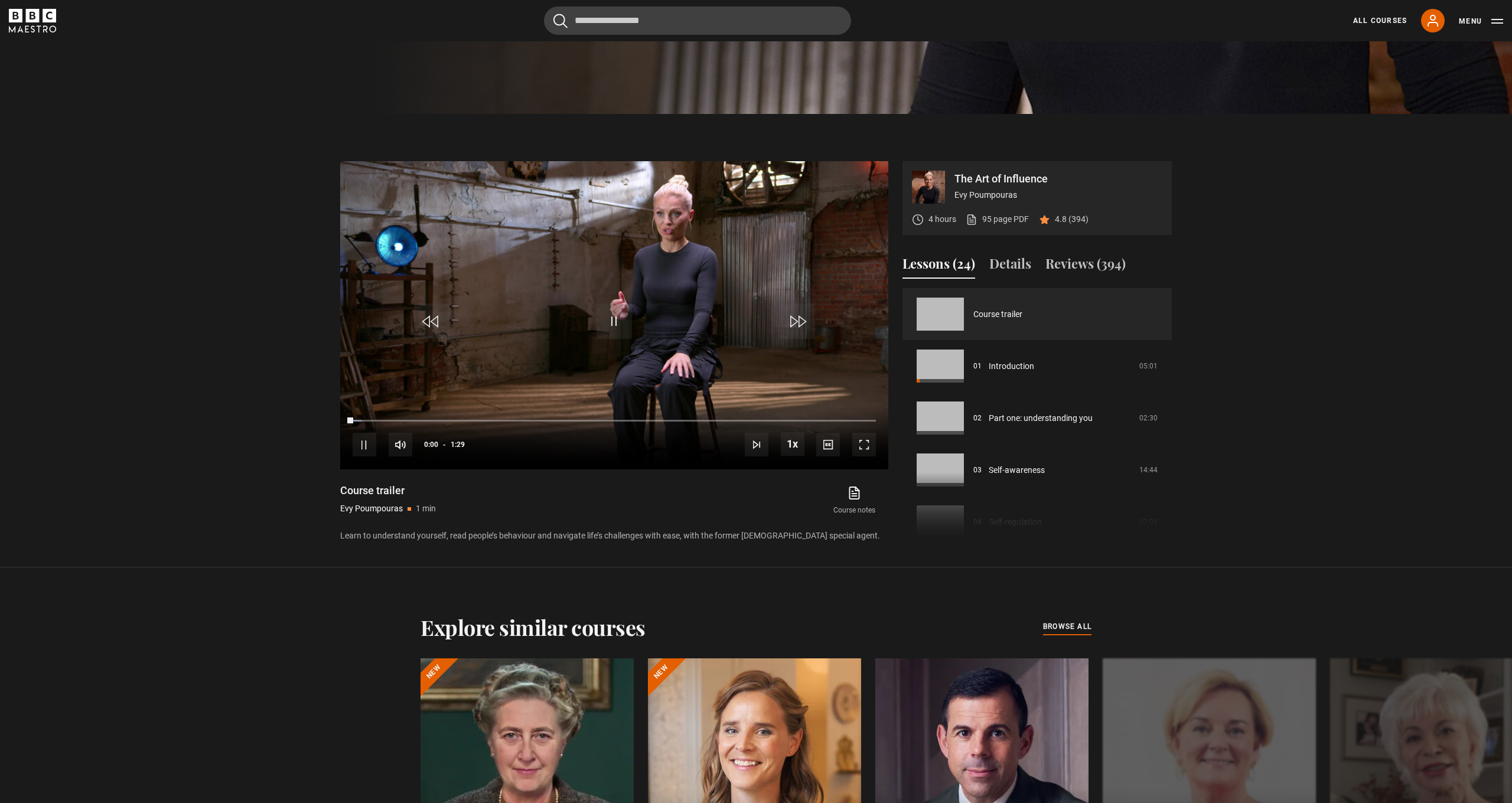
scroll to position [810, 0]
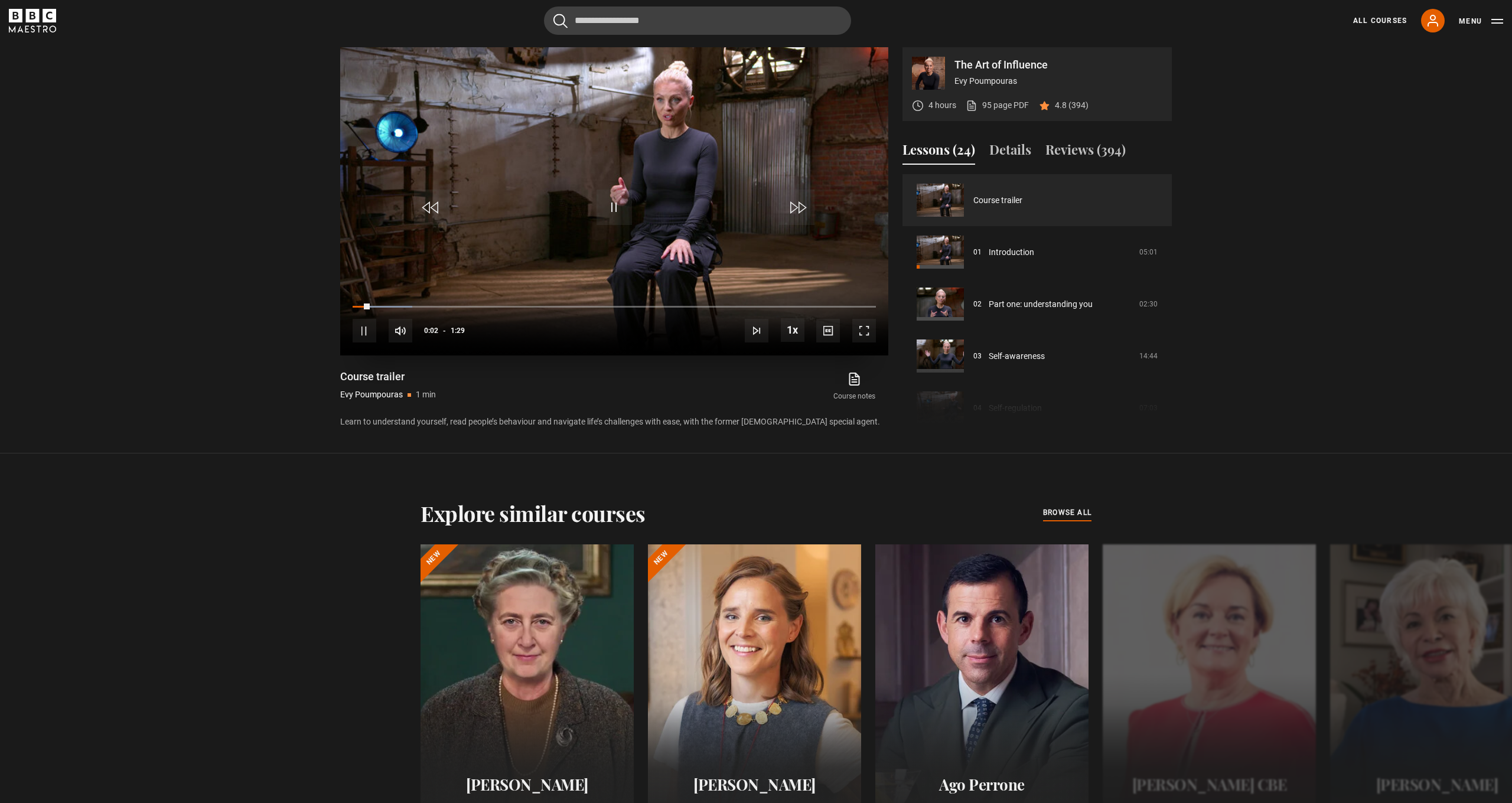
click at [605, 203] on span "Video Player" at bounding box center [614, 207] width 35 height 35
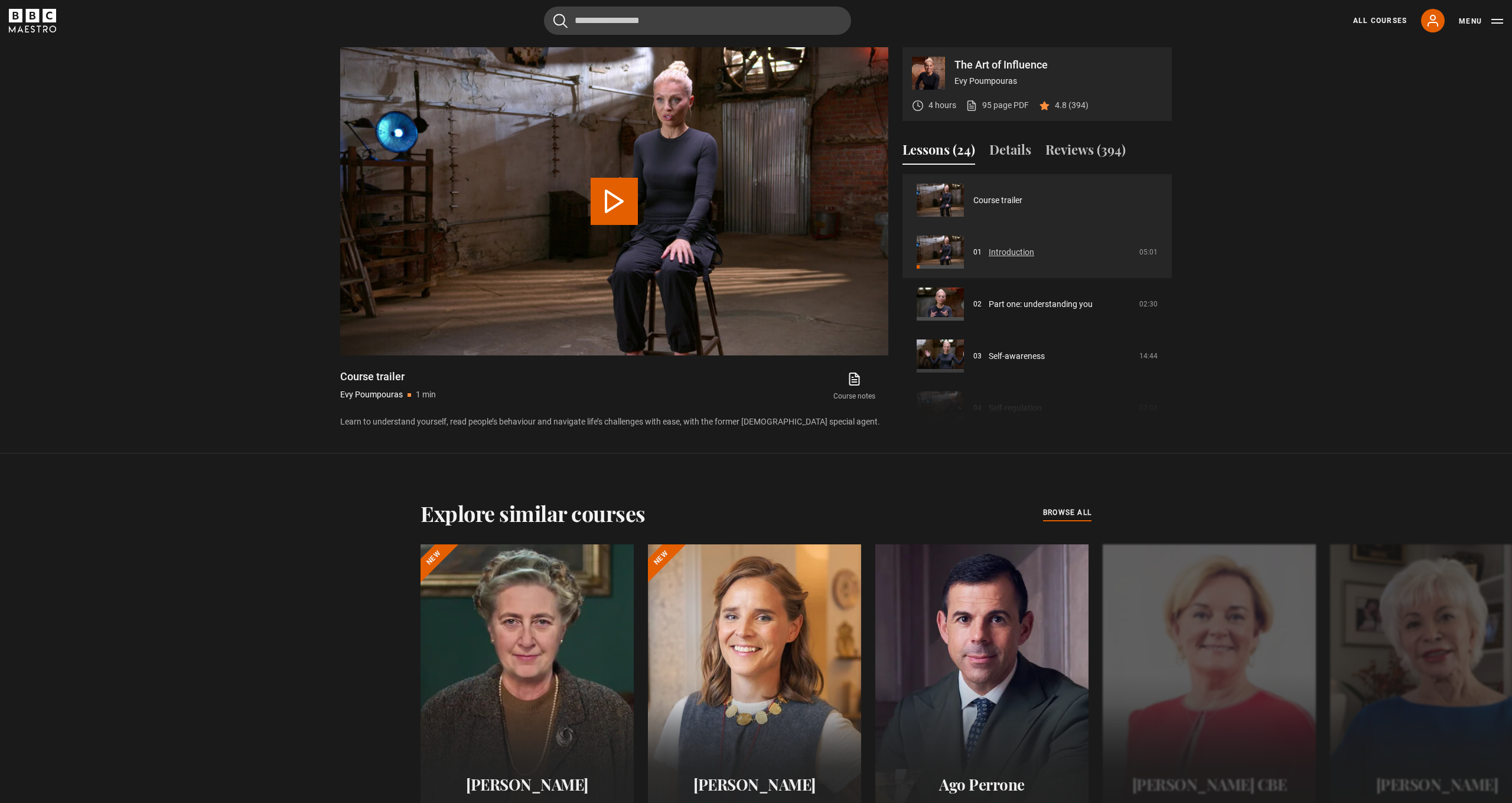
click at [1003, 254] on link "Introduction" at bounding box center [1011, 252] width 45 height 13
click at [605, 197] on button "Play Lesson Introduction" at bounding box center [614, 201] width 47 height 47
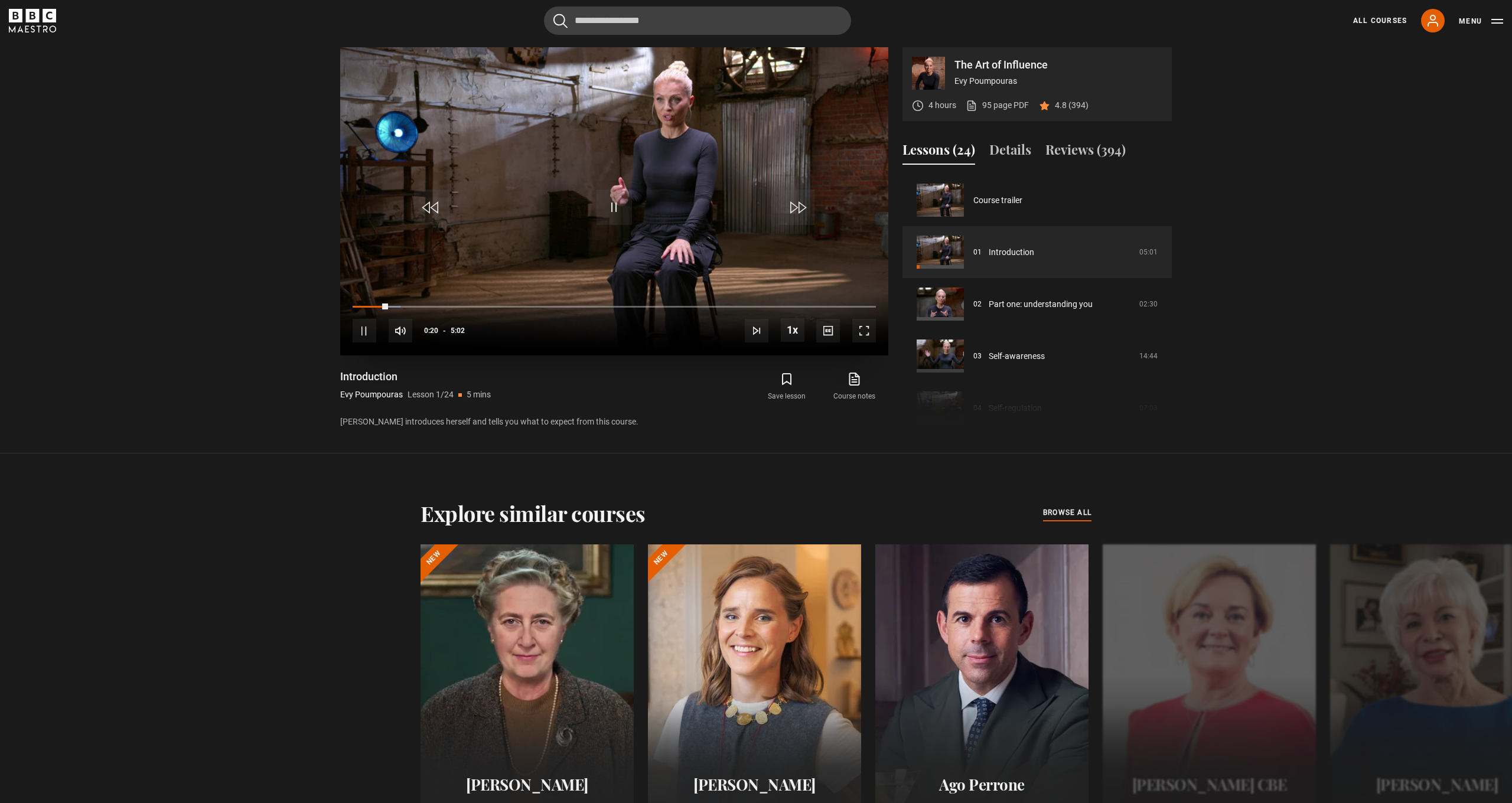
click at [868, 332] on span "Video Player" at bounding box center [864, 330] width 24 height 24
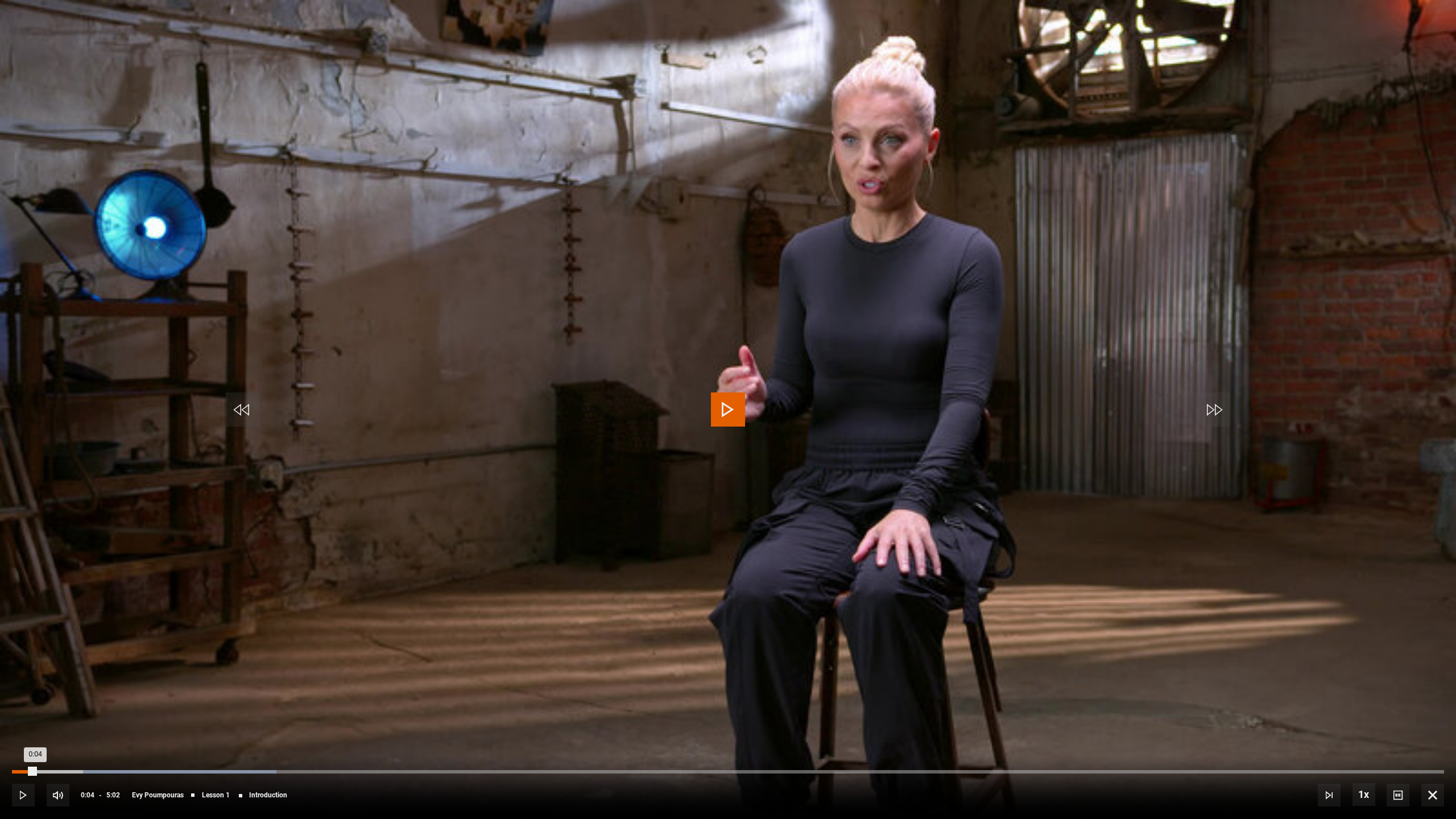
click at [35, 771] on div "Loaded : 18.47% 0:04 0:04" at bounding box center [728, 772] width 1431 height 4
click at [88, 741] on video "Video Player" at bounding box center [728, 410] width 1456 height 819
click at [87, 741] on video "Video Player" at bounding box center [728, 410] width 1456 height 819
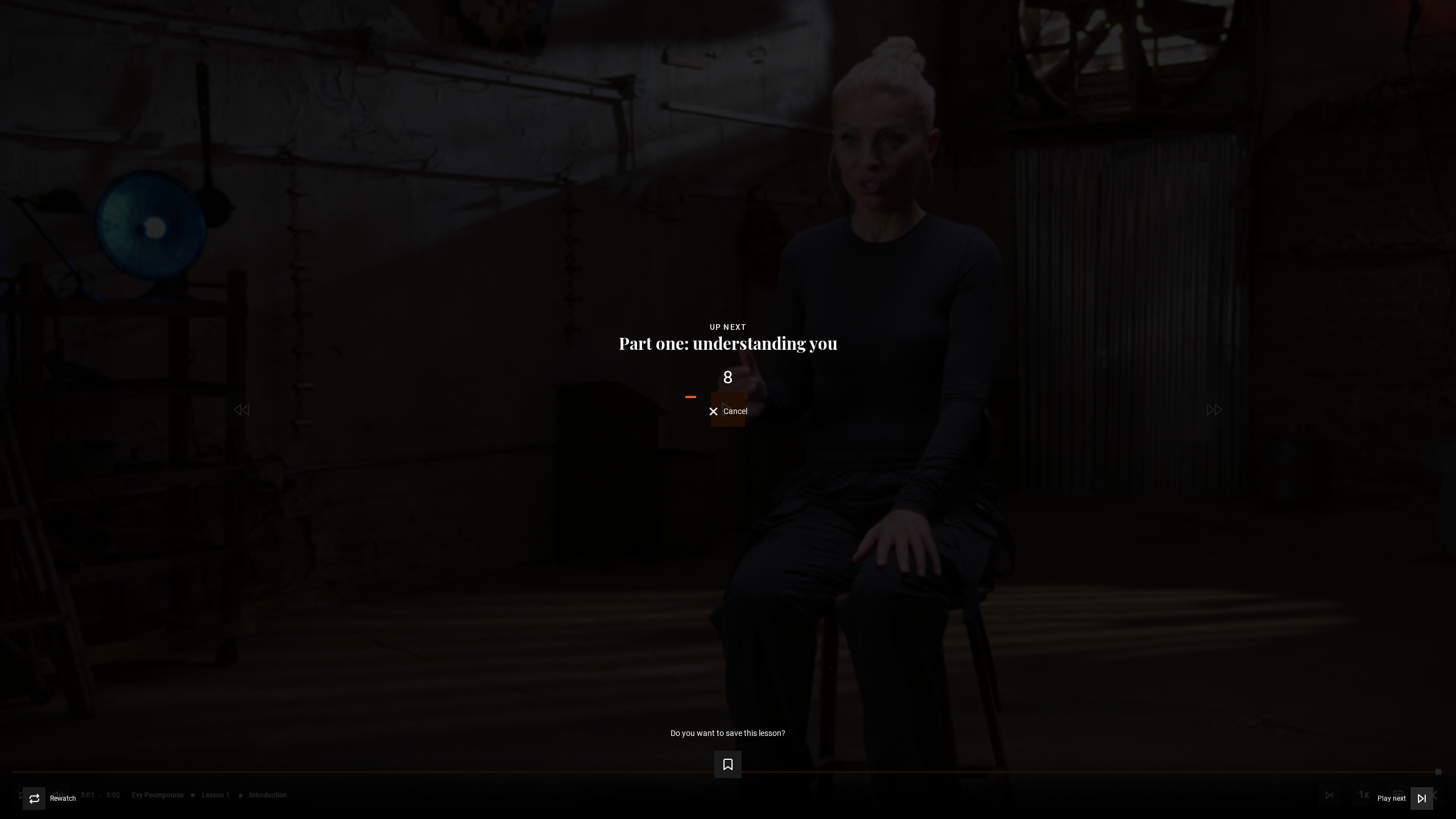
click at [1418, 773] on icon "Video Player" at bounding box center [1420, 798] width 5 height 8
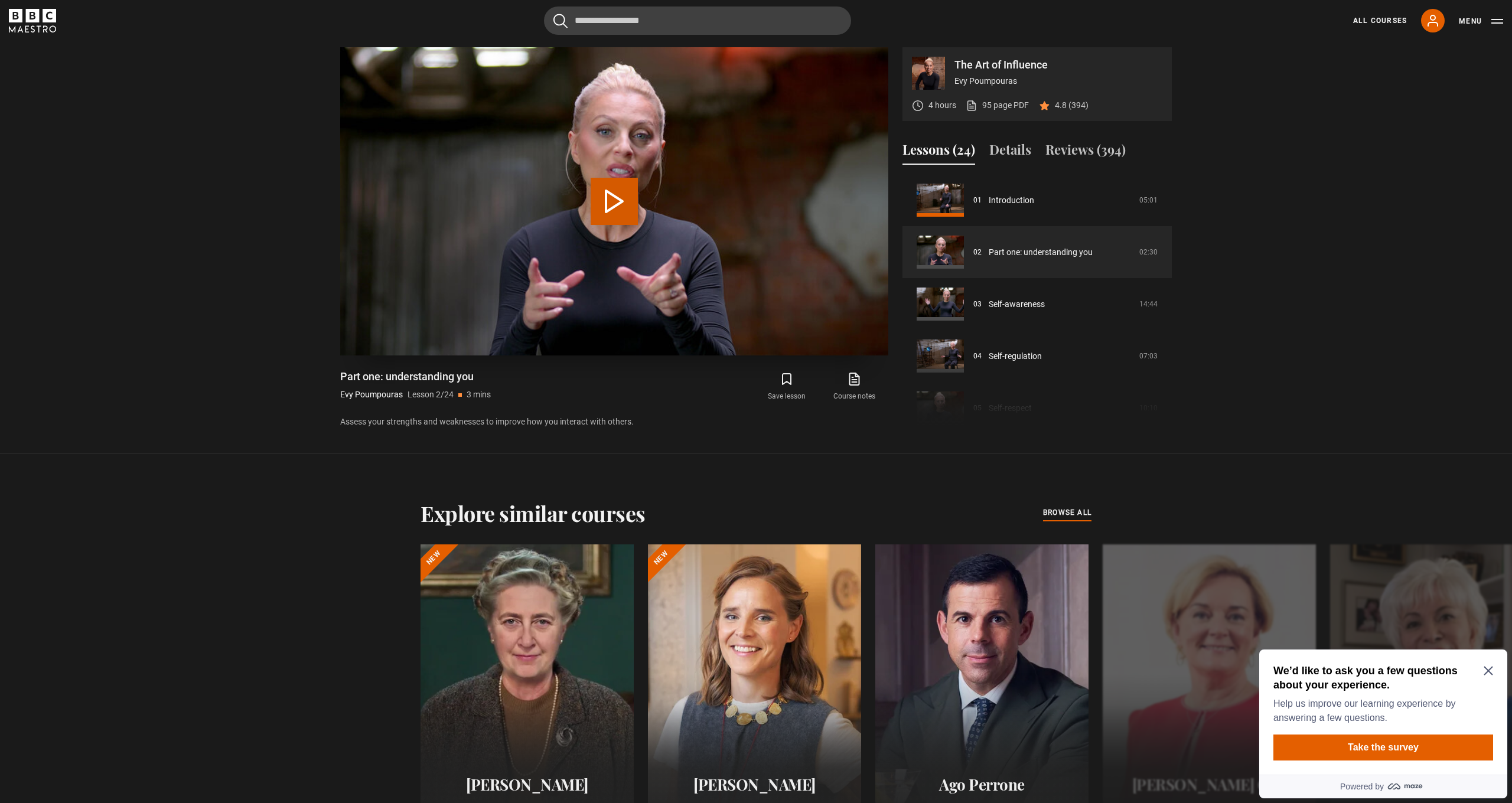
click at [611, 204] on button "Play Lesson Part one: understanding you" at bounding box center [614, 201] width 47 height 47
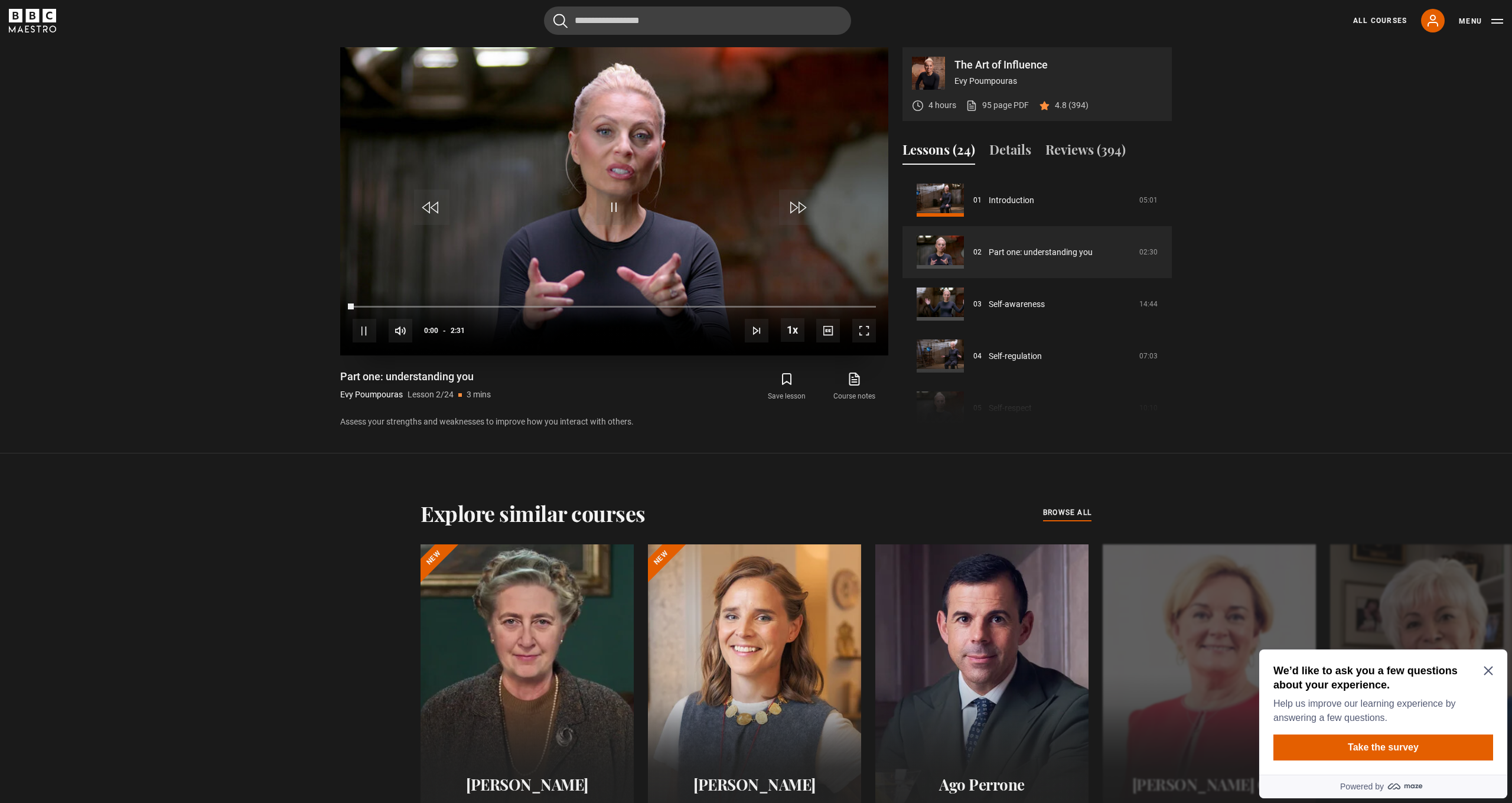
click at [864, 331] on span "Video Player" at bounding box center [864, 330] width 24 height 24
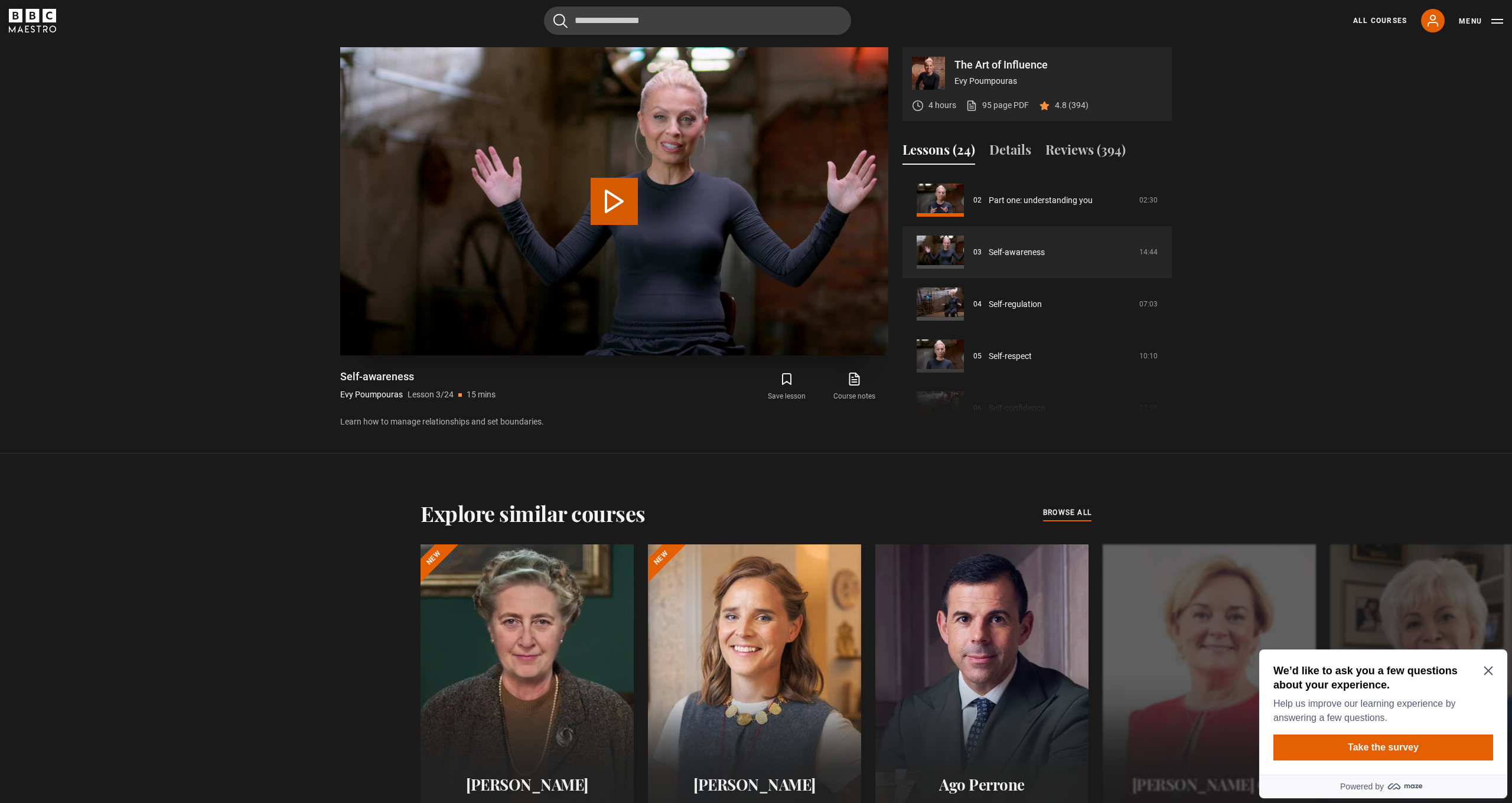
drag, startPoint x: 620, startPoint y: 203, endPoint x: 738, endPoint y: 271, distance: 136.2
click at [620, 203] on button "Play Lesson Self-awareness" at bounding box center [614, 201] width 47 height 47
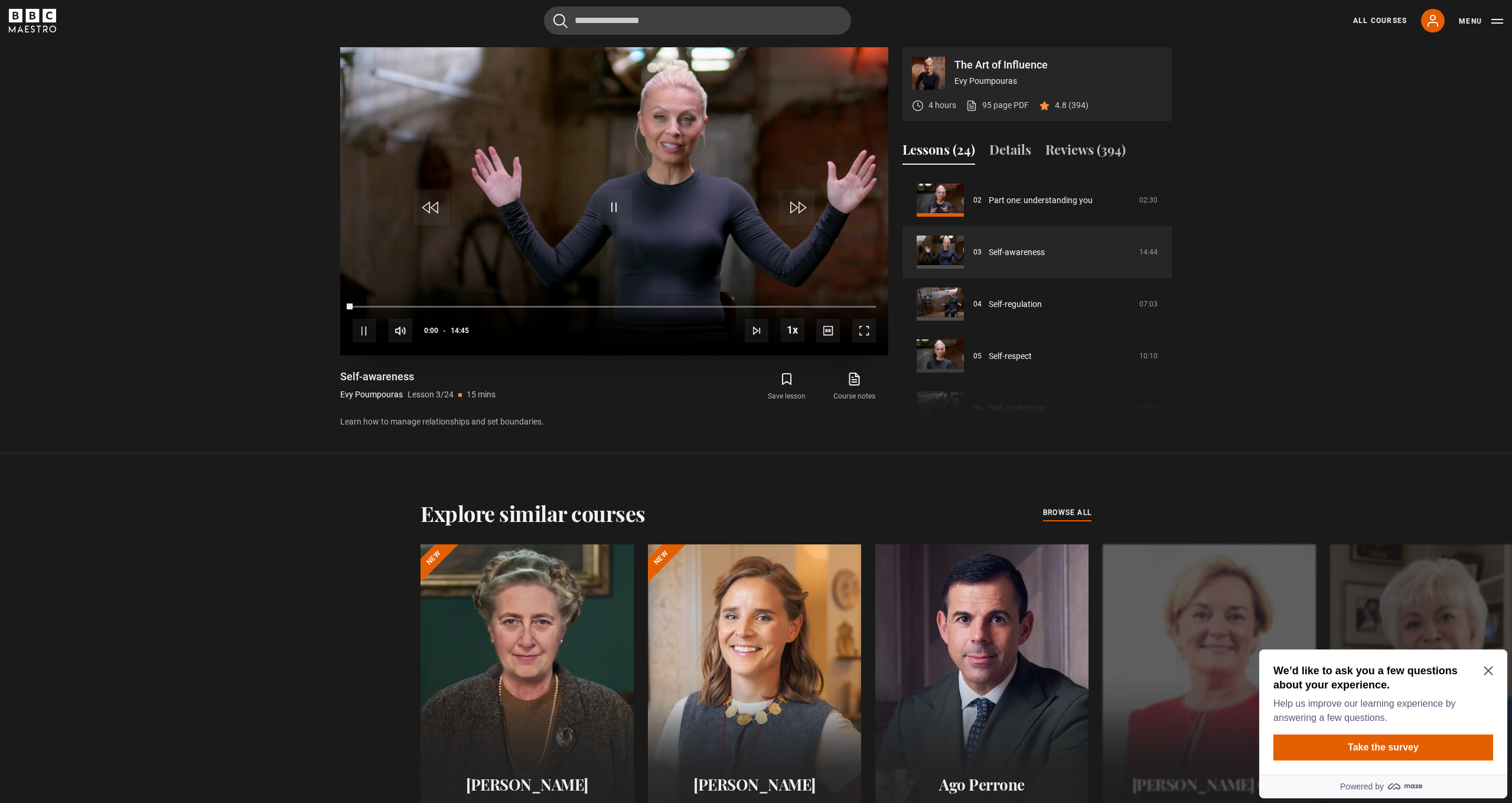
click at [862, 335] on span "Video Player" at bounding box center [864, 330] width 24 height 24
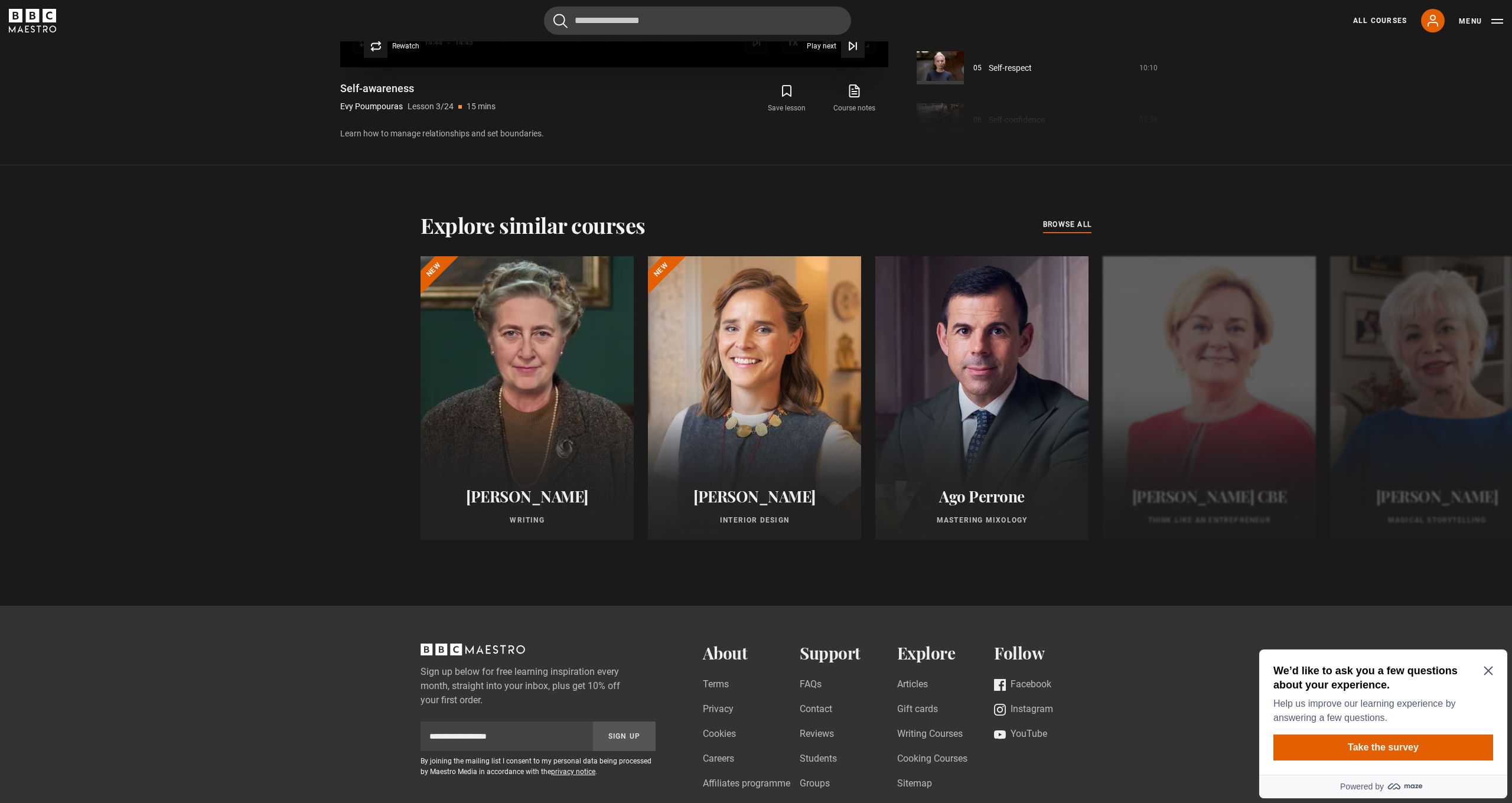
scroll to position [1149, 0]
